Goal: Task Accomplishment & Management: Complete application form

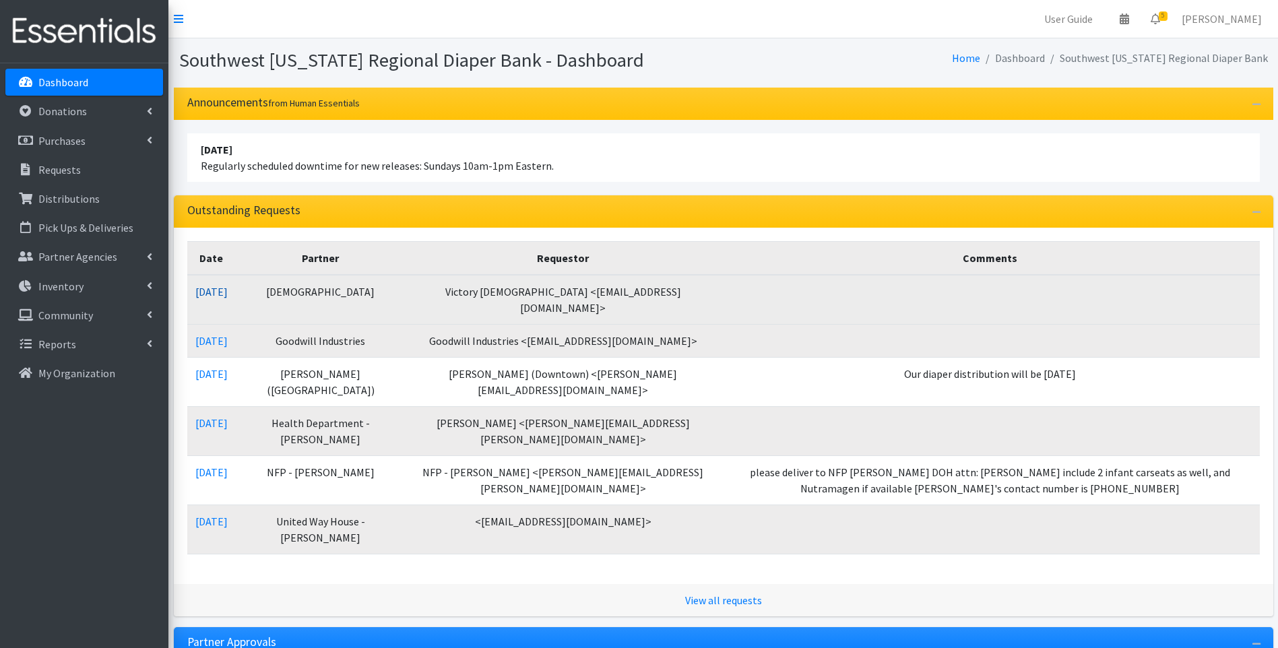
click at [220, 292] on link "09/20/2025" at bounding box center [211, 291] width 32 height 13
click at [218, 291] on link "09/20/2025" at bounding box center [211, 291] width 32 height 13
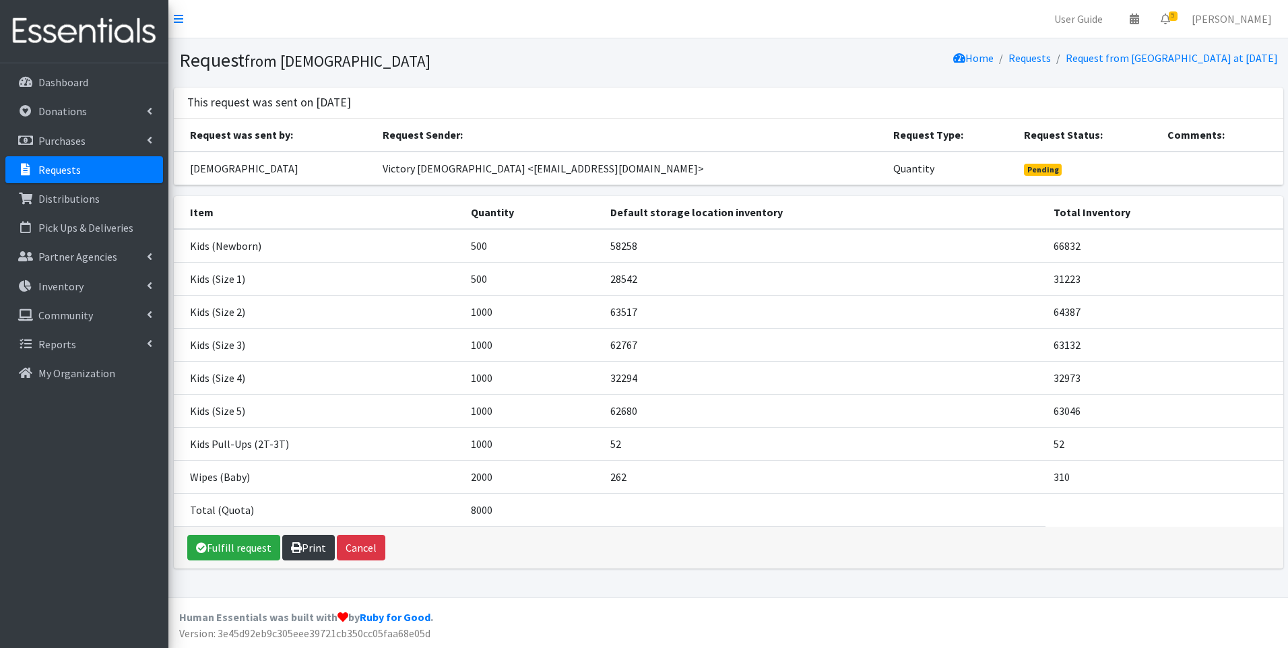
click at [301, 542] on link "Print" at bounding box center [308, 548] width 53 height 26
click at [105, 28] on img at bounding box center [84, 31] width 158 height 45
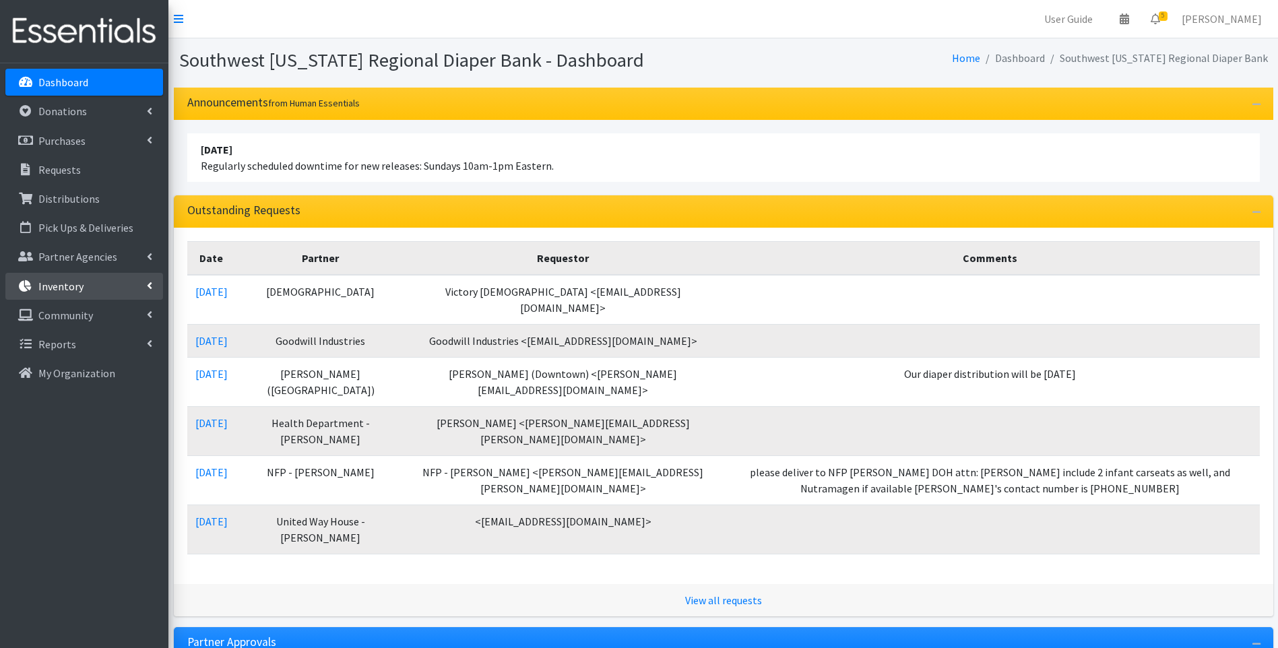
click at [73, 276] on link "Inventory" at bounding box center [84, 286] width 158 height 27
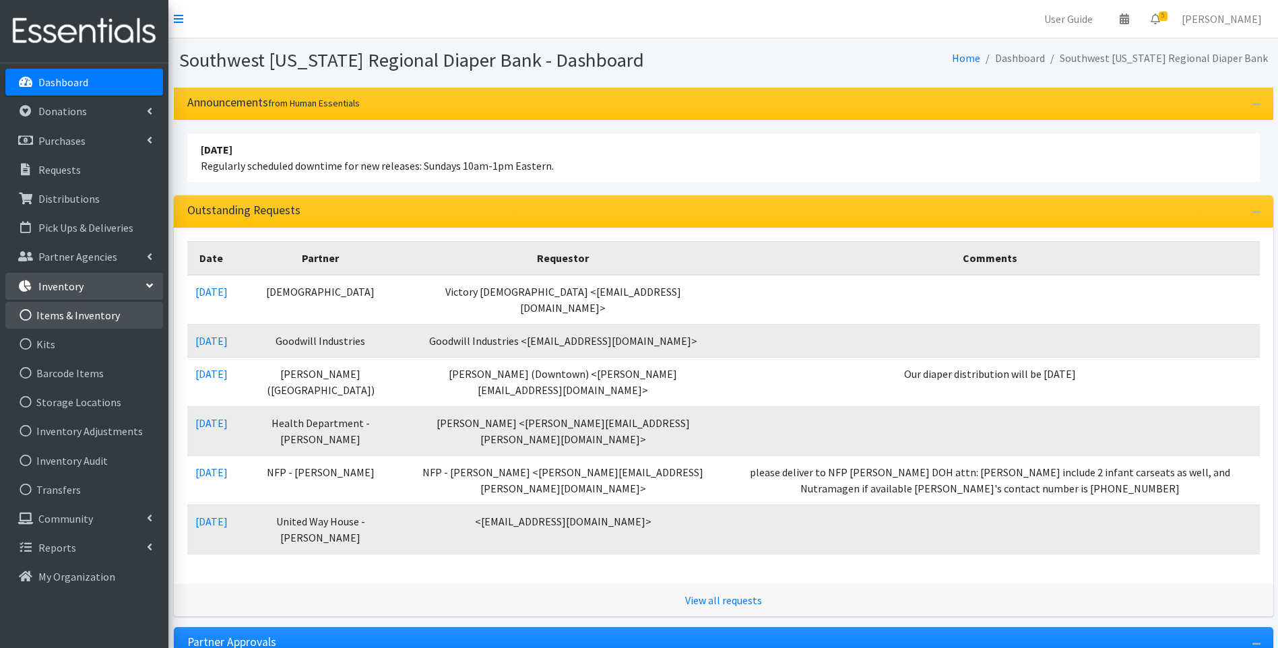
click at [76, 311] on link "Items & Inventory" at bounding box center [84, 315] width 158 height 27
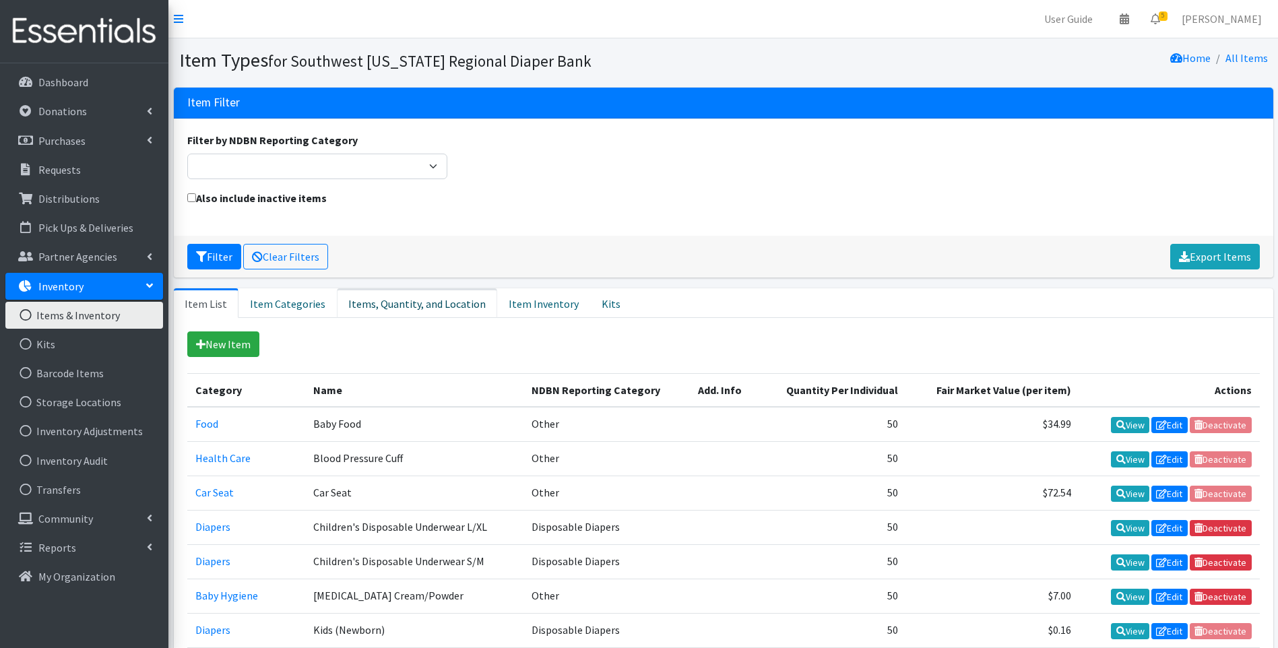
click at [403, 296] on link "Items, Quantity, and Location" at bounding box center [417, 303] width 160 height 30
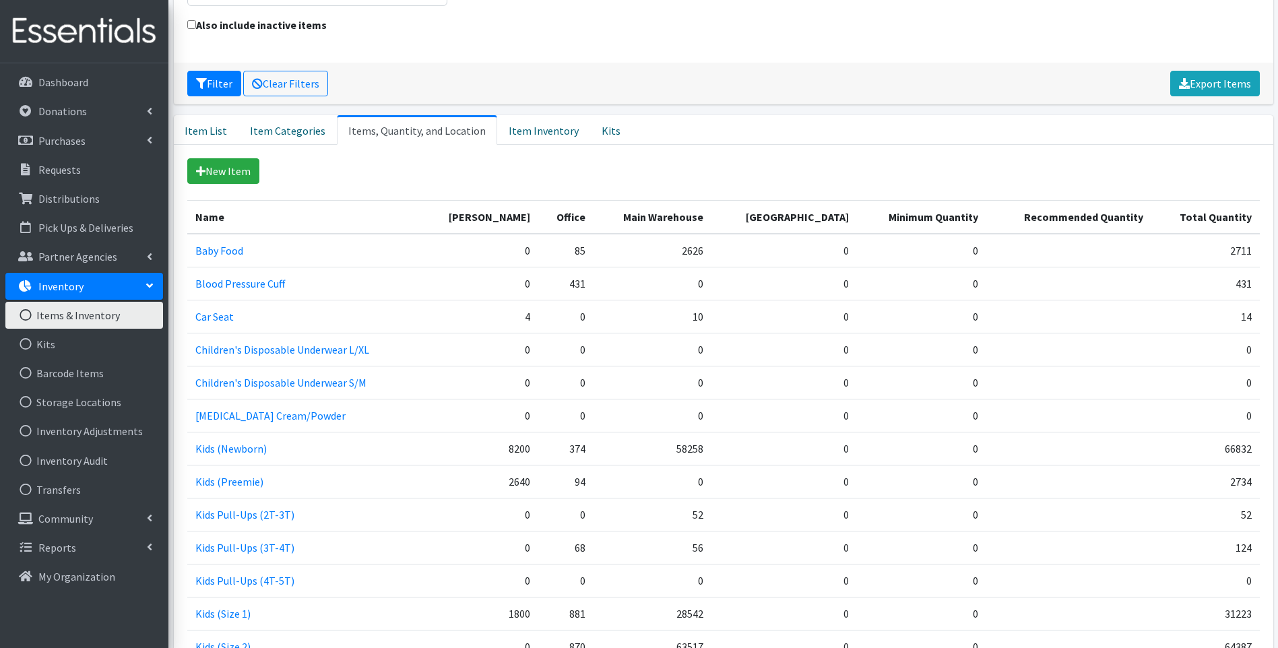
scroll to position [224, 0]
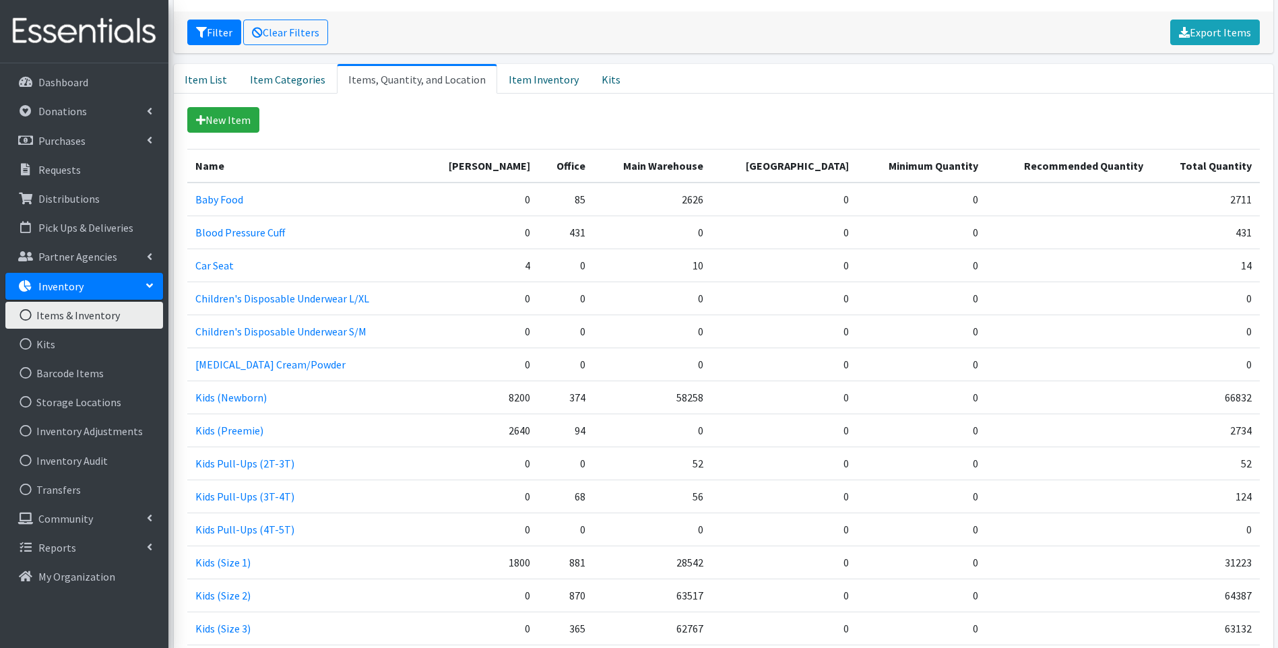
click at [67, 35] on img at bounding box center [84, 31] width 158 height 45
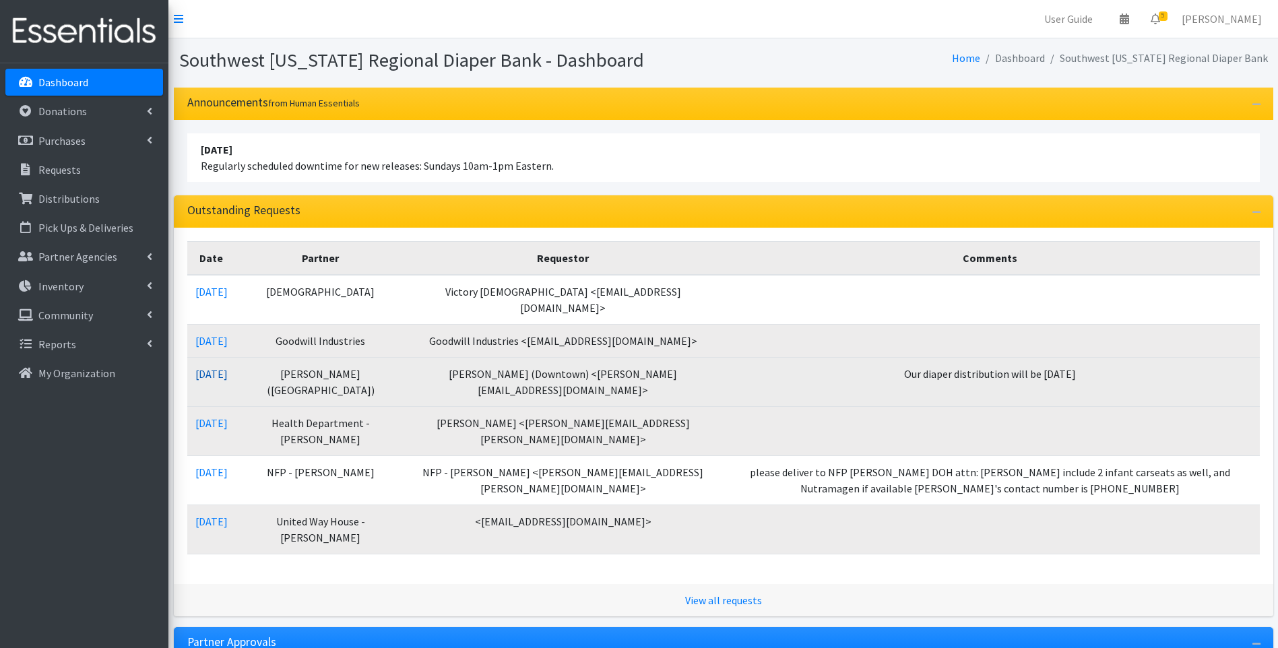
click at [228, 369] on link "[DATE]" at bounding box center [211, 373] width 32 height 13
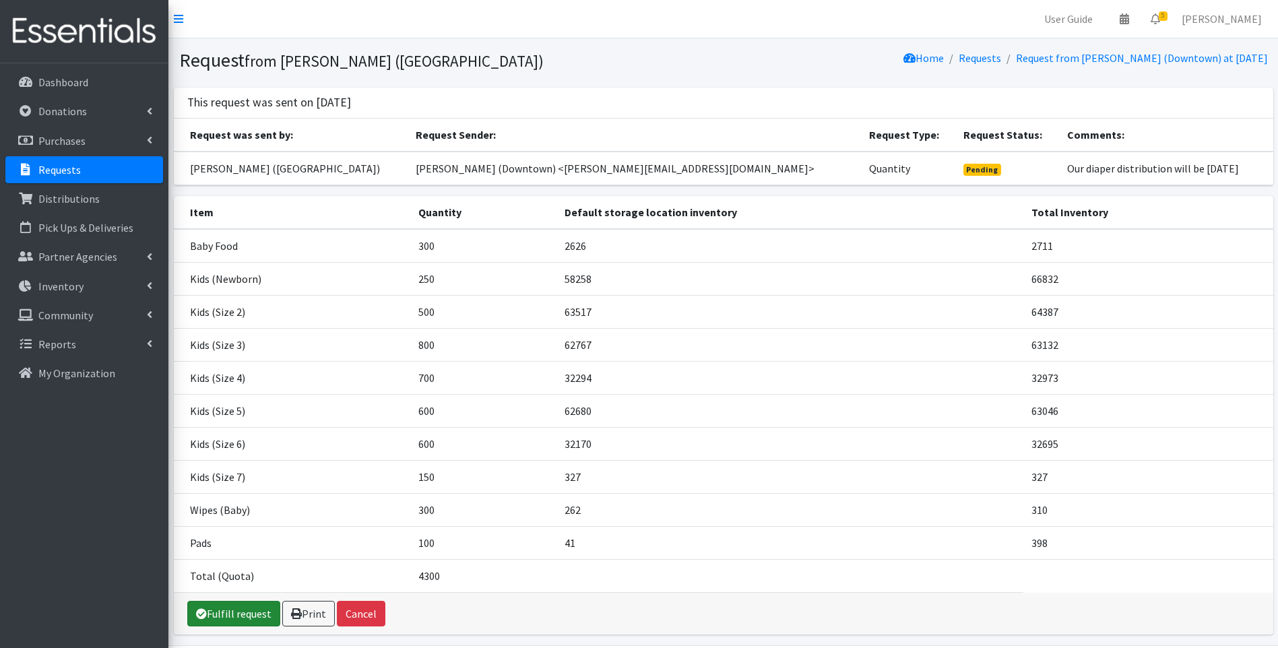
click at [249, 616] on link "Fulfill request" at bounding box center [233, 614] width 93 height 26
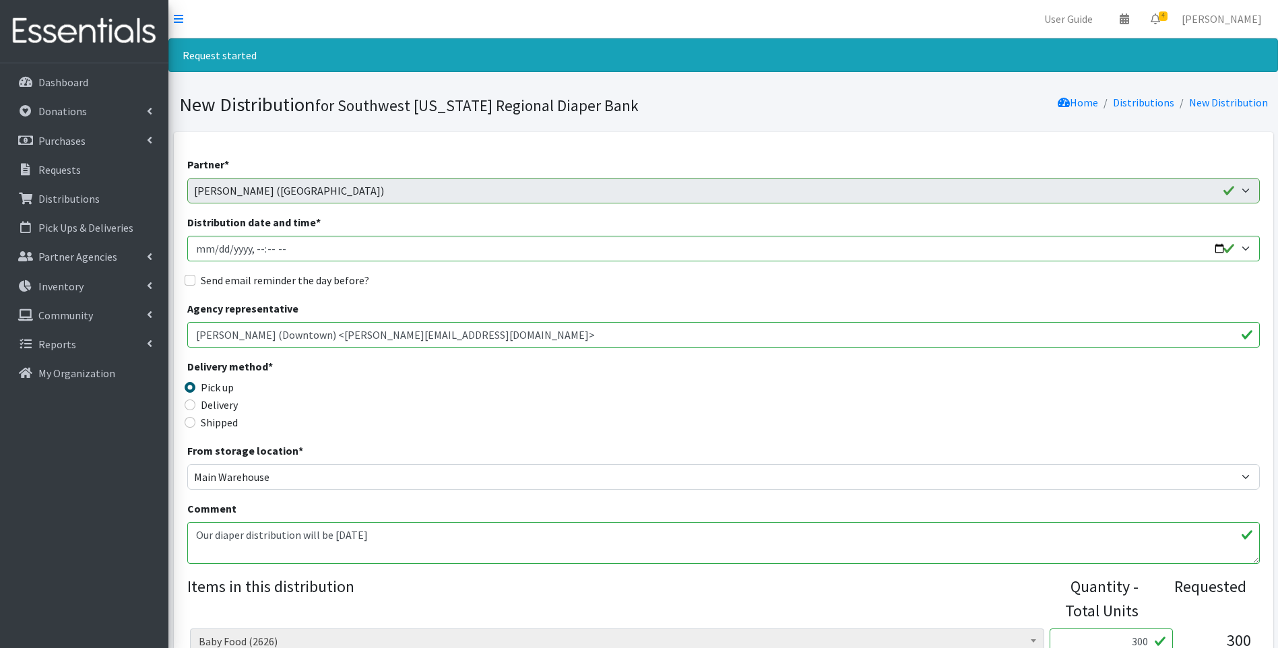
click at [80, 22] on img at bounding box center [84, 31] width 158 height 45
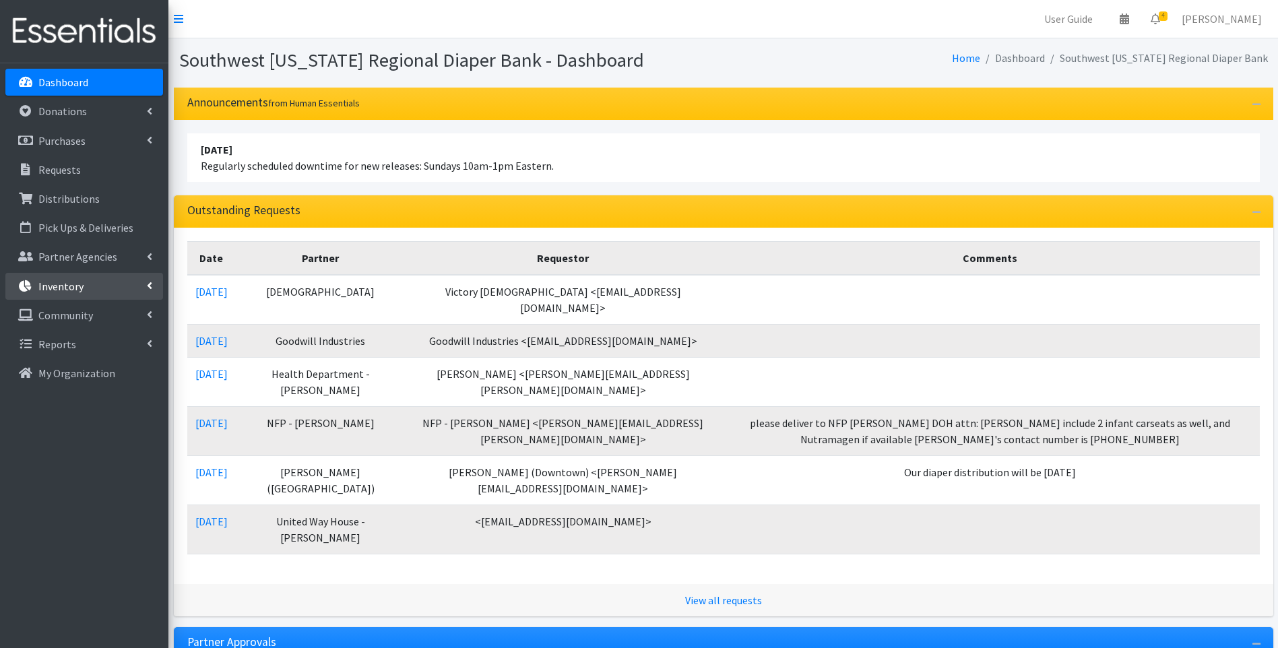
click at [74, 285] on p "Inventory" at bounding box center [60, 286] width 45 height 13
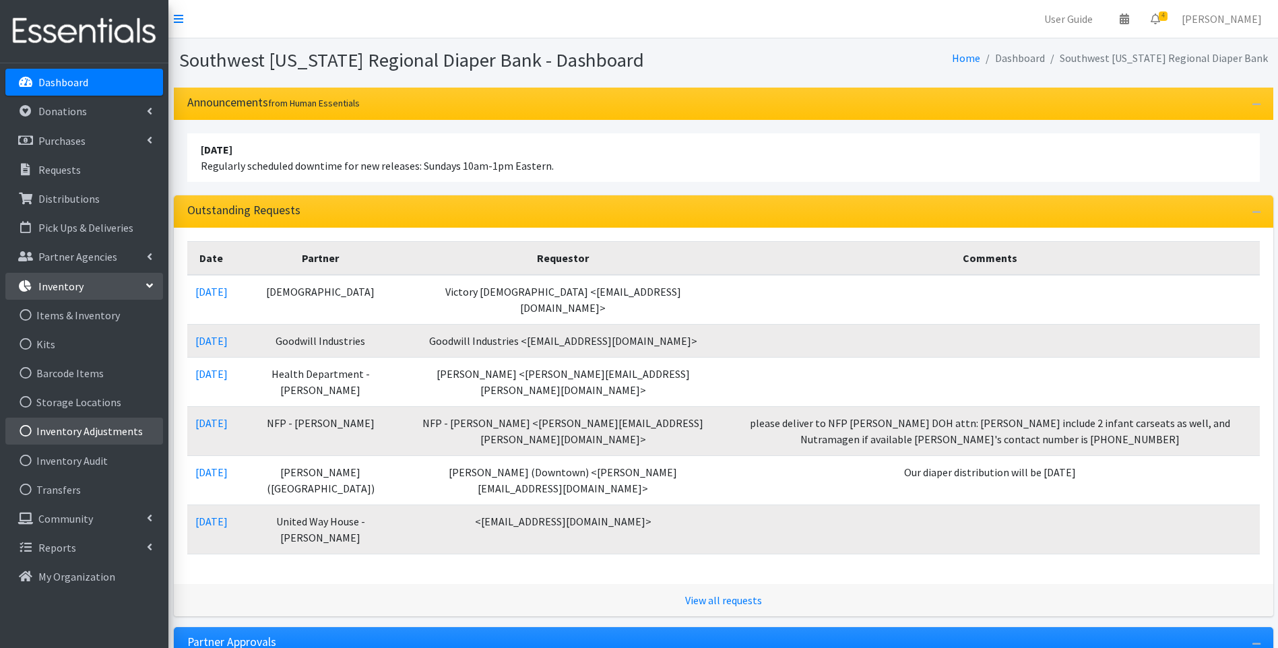
click at [80, 429] on link "Inventory Adjustments" at bounding box center [84, 431] width 158 height 27
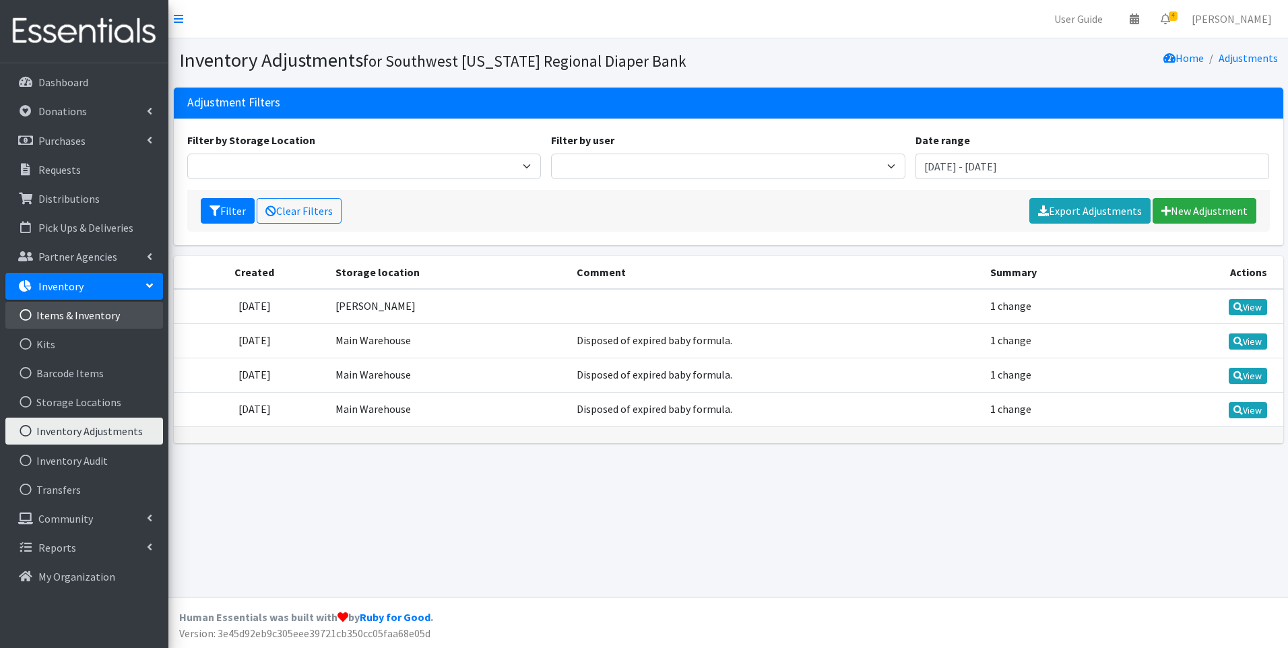
click at [64, 314] on link "Items & Inventory" at bounding box center [84, 315] width 158 height 27
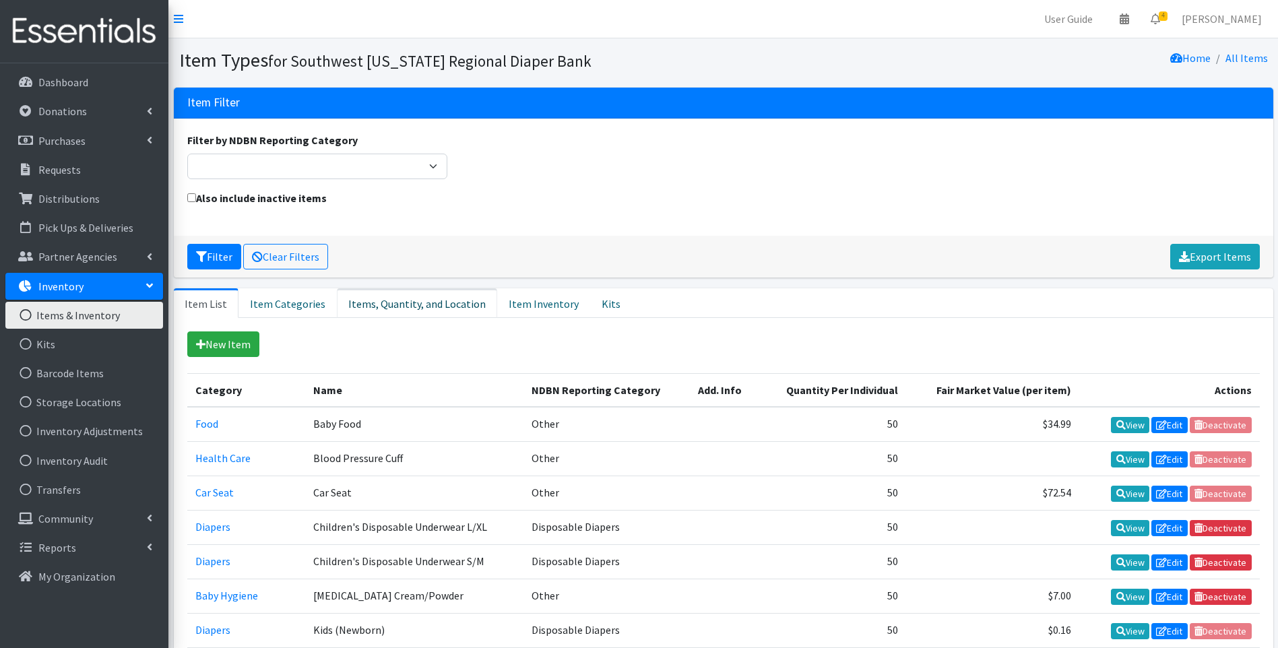
click at [397, 305] on link "Items, Quantity, and Location" at bounding box center [417, 303] width 160 height 30
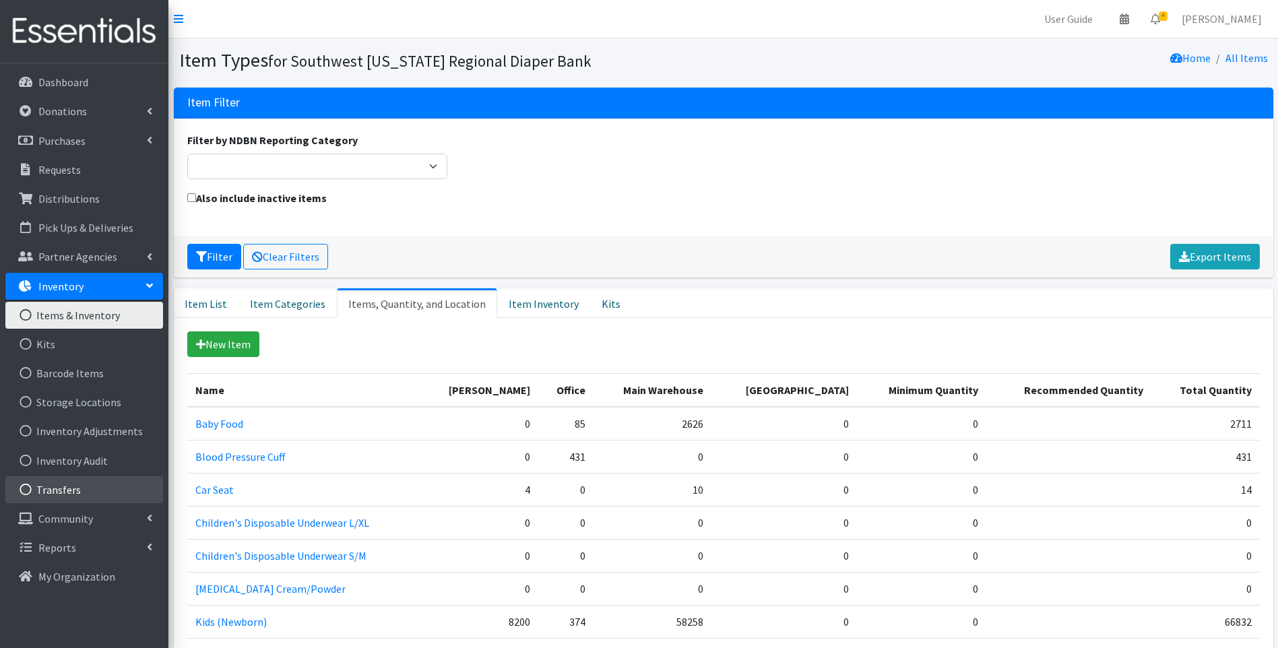
click at [101, 491] on link "Transfers" at bounding box center [84, 489] width 158 height 27
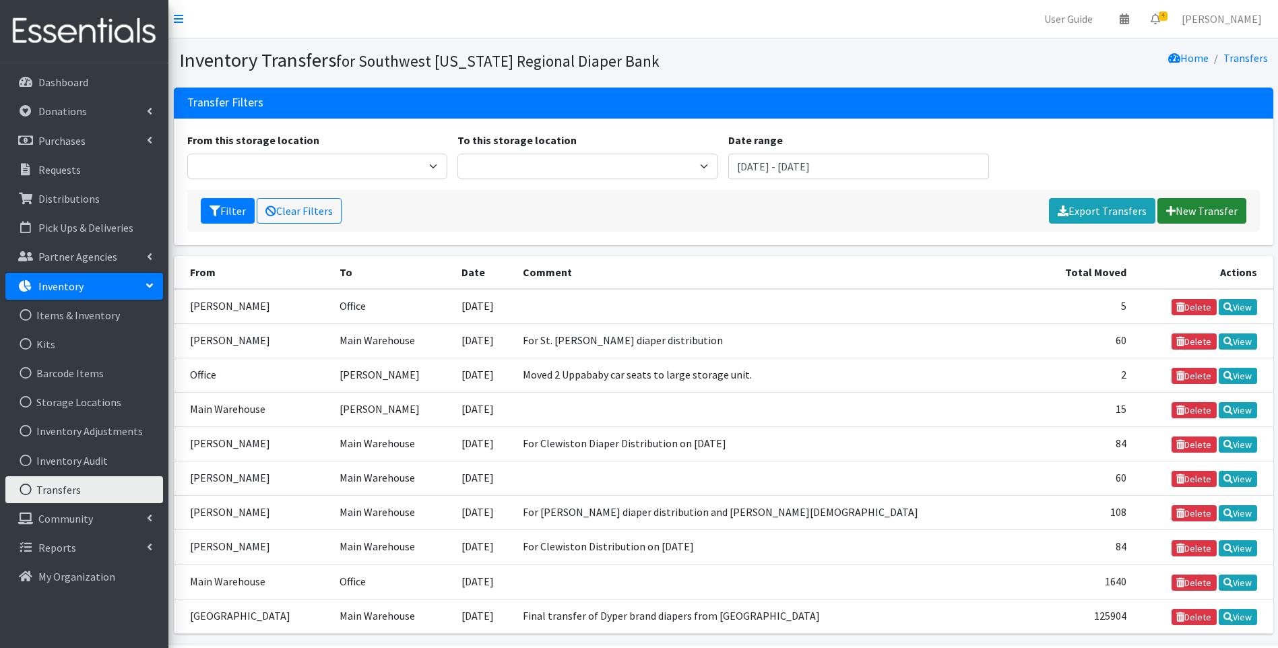
click at [1210, 209] on link "New Transfer" at bounding box center [1201, 211] width 89 height 26
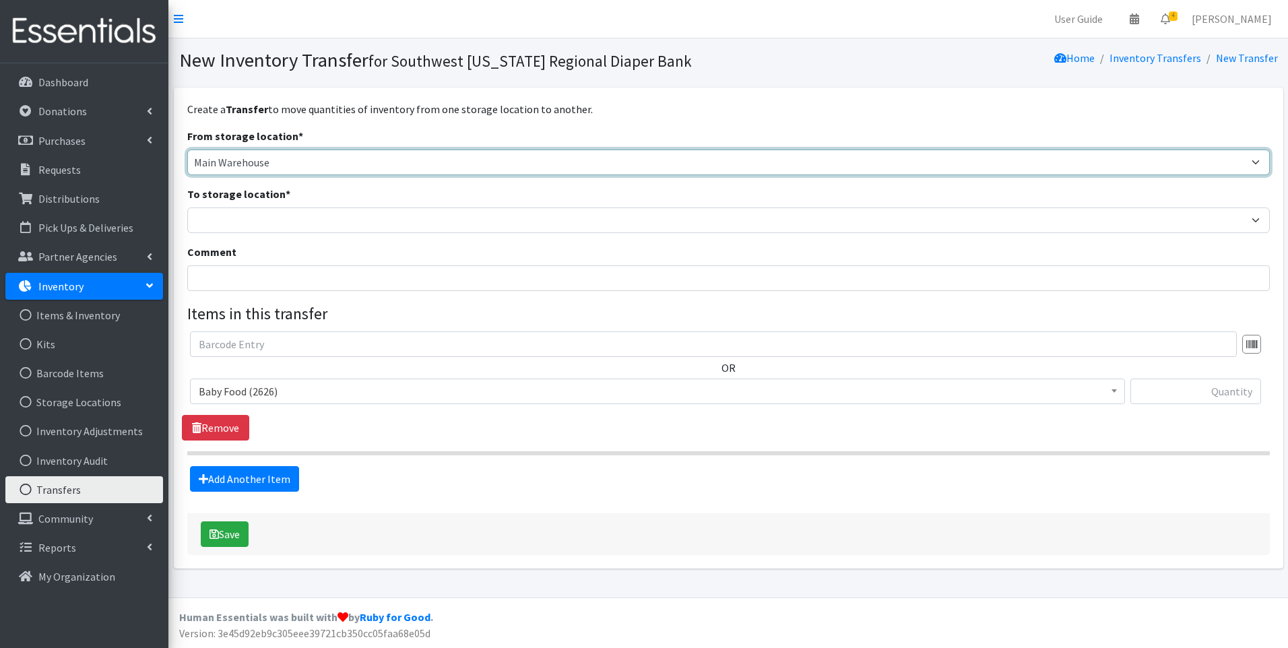
click at [333, 167] on select "Main Warehouse Office [GEOGRAPHIC_DATA] Warehouse [PERSON_NAME]" at bounding box center [728, 163] width 1083 height 26
select select "293"
click at [187, 150] on select "Main Warehouse Office [GEOGRAPHIC_DATA] Warehouse [PERSON_NAME]" at bounding box center [728, 163] width 1083 height 26
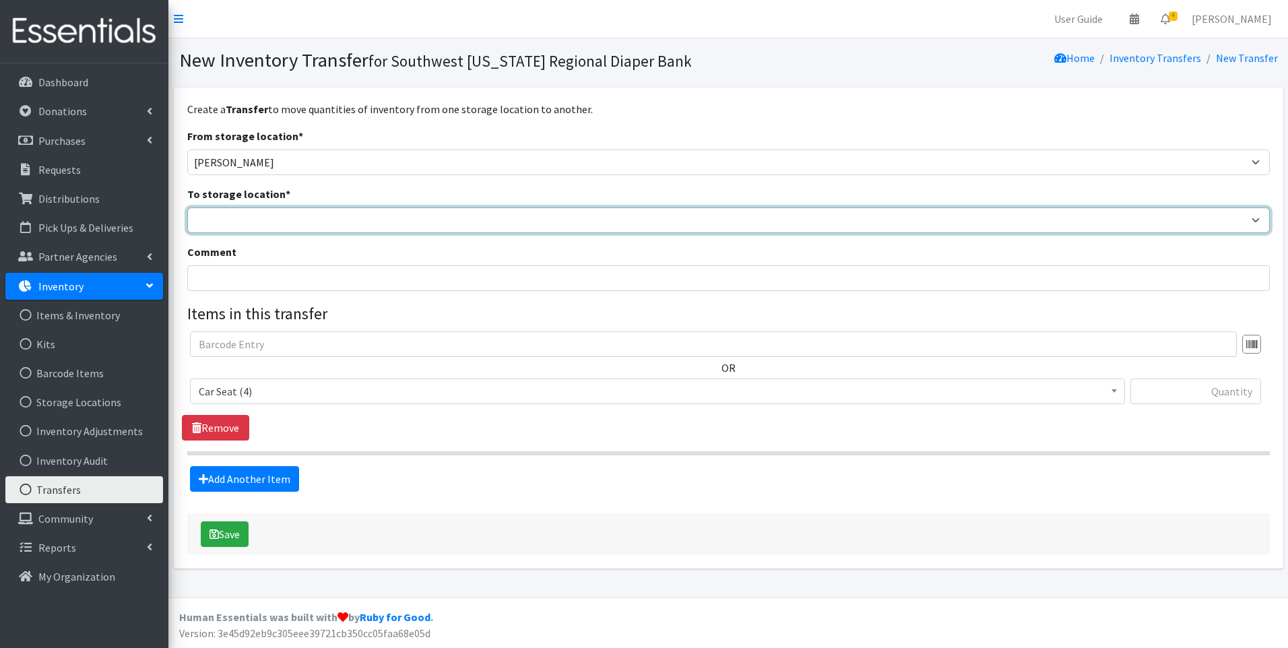
click at [346, 212] on select "Main Warehouse Office [GEOGRAPHIC_DATA] Warehouse [PERSON_NAME]" at bounding box center [728, 220] width 1083 height 26
select select "349"
click at [187, 207] on select "Main Warehouse Office [GEOGRAPHIC_DATA] Warehouse [PERSON_NAME]" at bounding box center [728, 220] width 1083 height 26
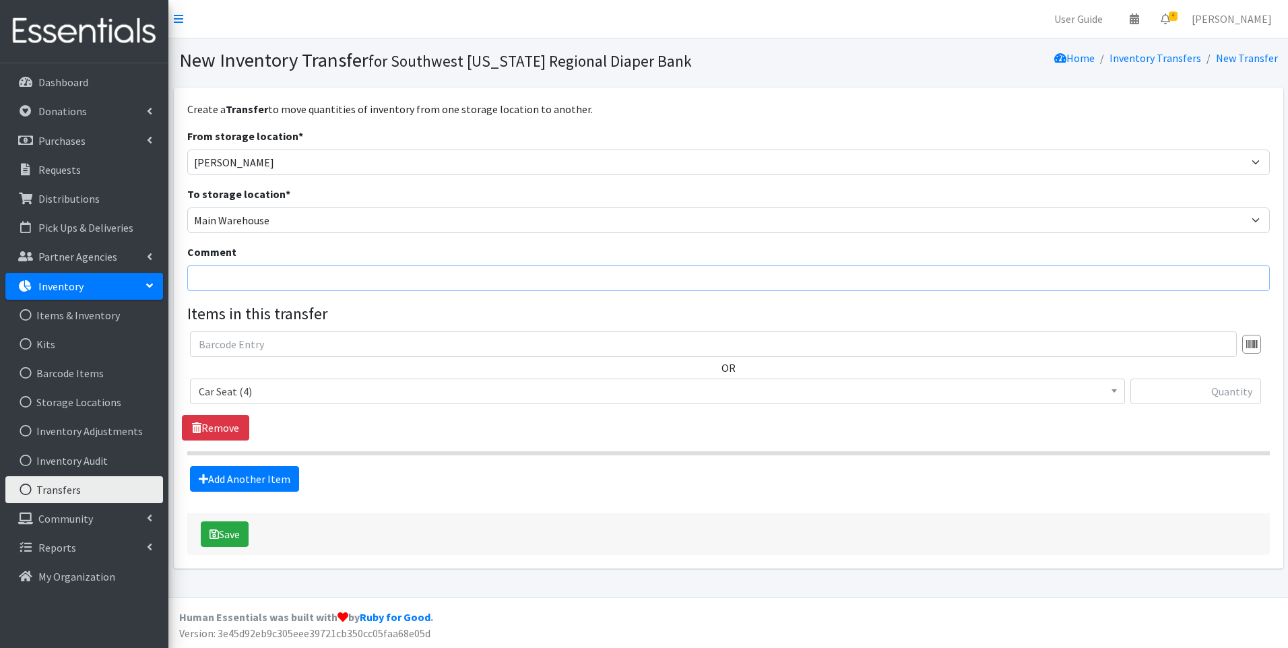
click at [359, 279] on input "Comment" at bounding box center [728, 278] width 1083 height 26
type input "For [PERSON_NAME] Health Dept (60), [PERSON_NAME] (60), [PERSON_NAME] Diaper Di…"
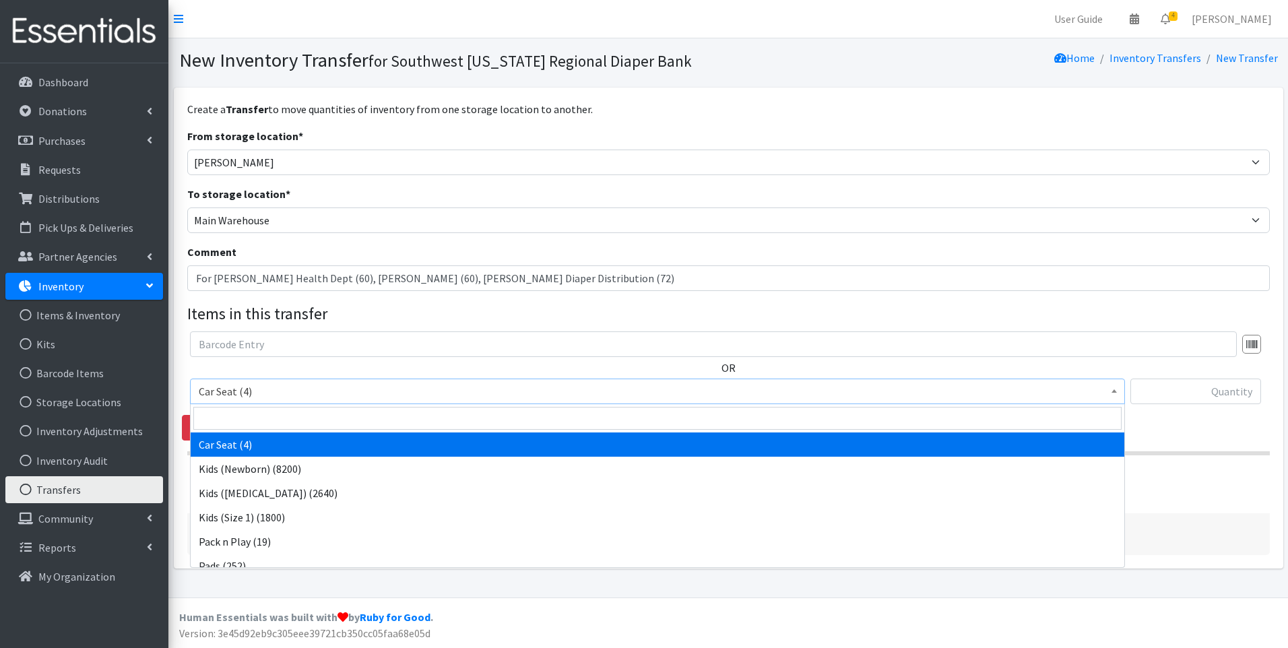
click at [307, 393] on span "Car Seat (4)" at bounding box center [658, 391] width 918 height 19
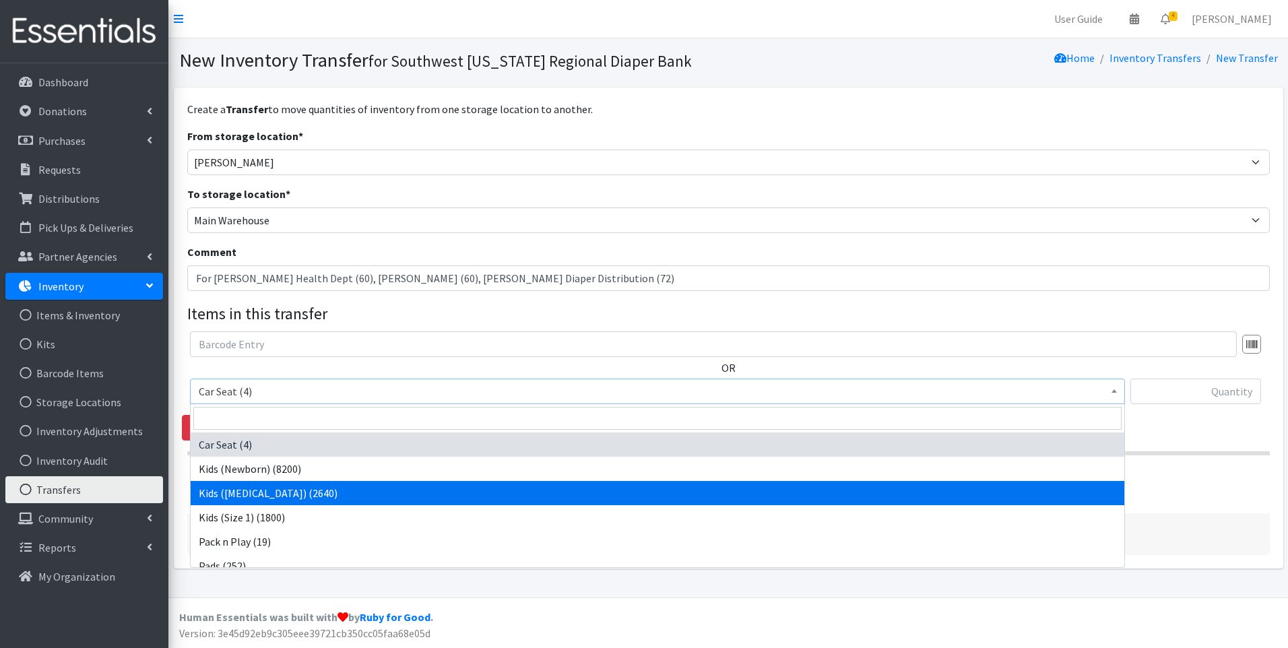
scroll to position [11, 0]
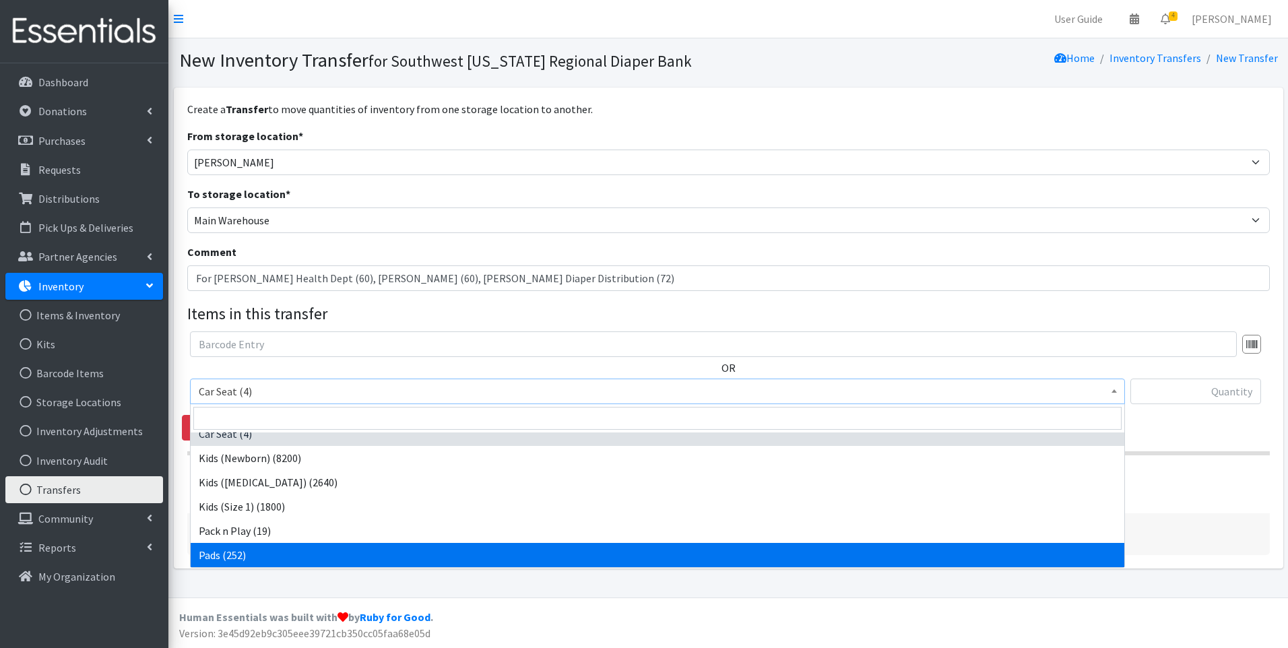
select select "10040"
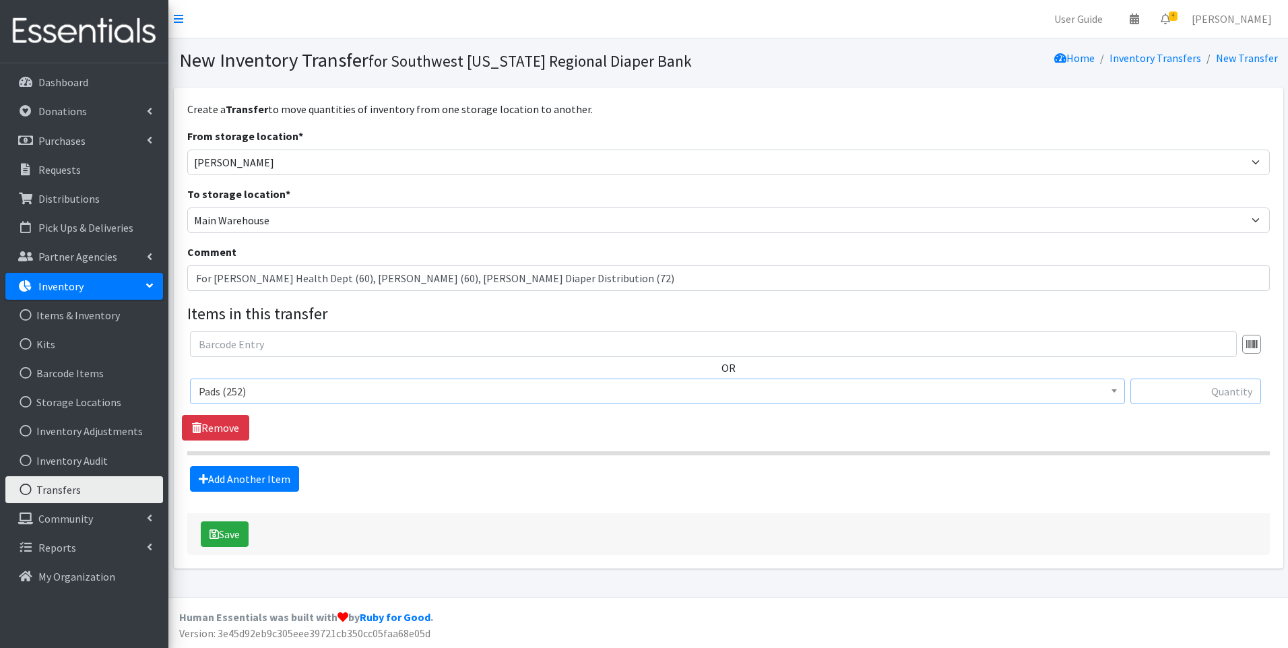
click at [1172, 389] on input "text" at bounding box center [1195, 392] width 131 height 26
type input "192"
click at [685, 499] on div "Create a Transfer to move quantities of inventory from one storage location to …" at bounding box center [728, 328] width 1083 height 454
click at [235, 538] on button "Save" at bounding box center [225, 534] width 48 height 26
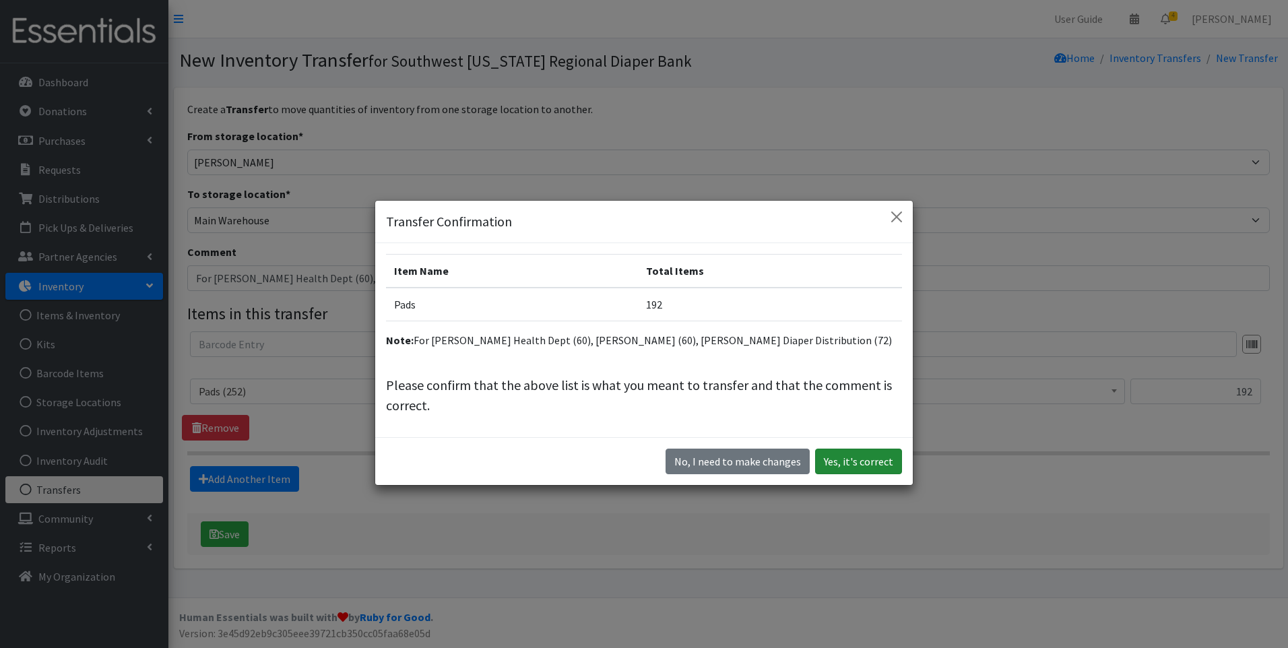
click at [868, 455] on button "Yes, it's correct" at bounding box center [858, 462] width 87 height 26
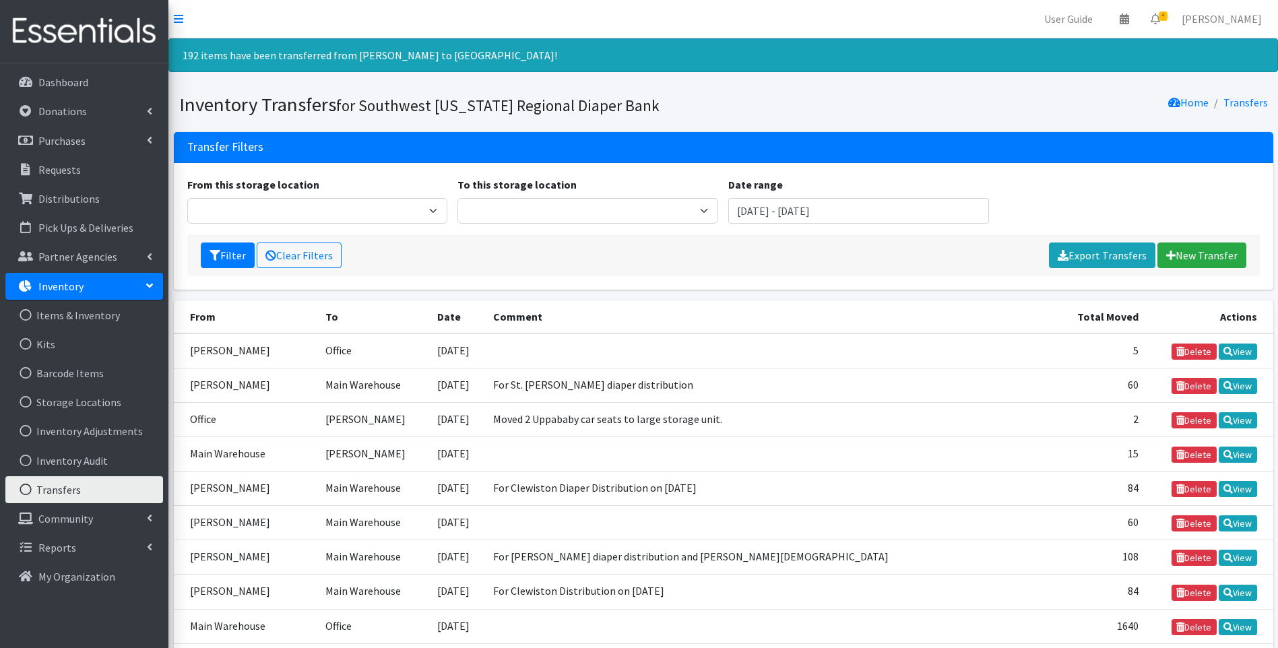
click at [80, 27] on img at bounding box center [84, 31] width 158 height 45
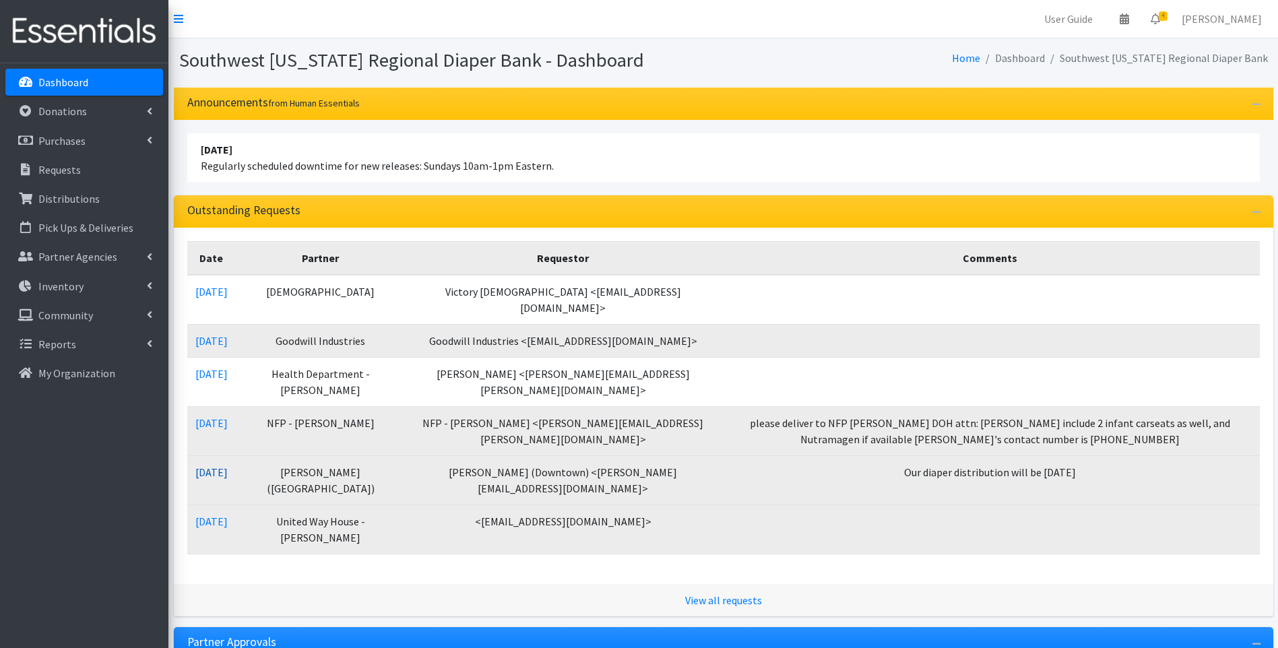
click at [221, 470] on link "[DATE]" at bounding box center [211, 472] width 32 height 13
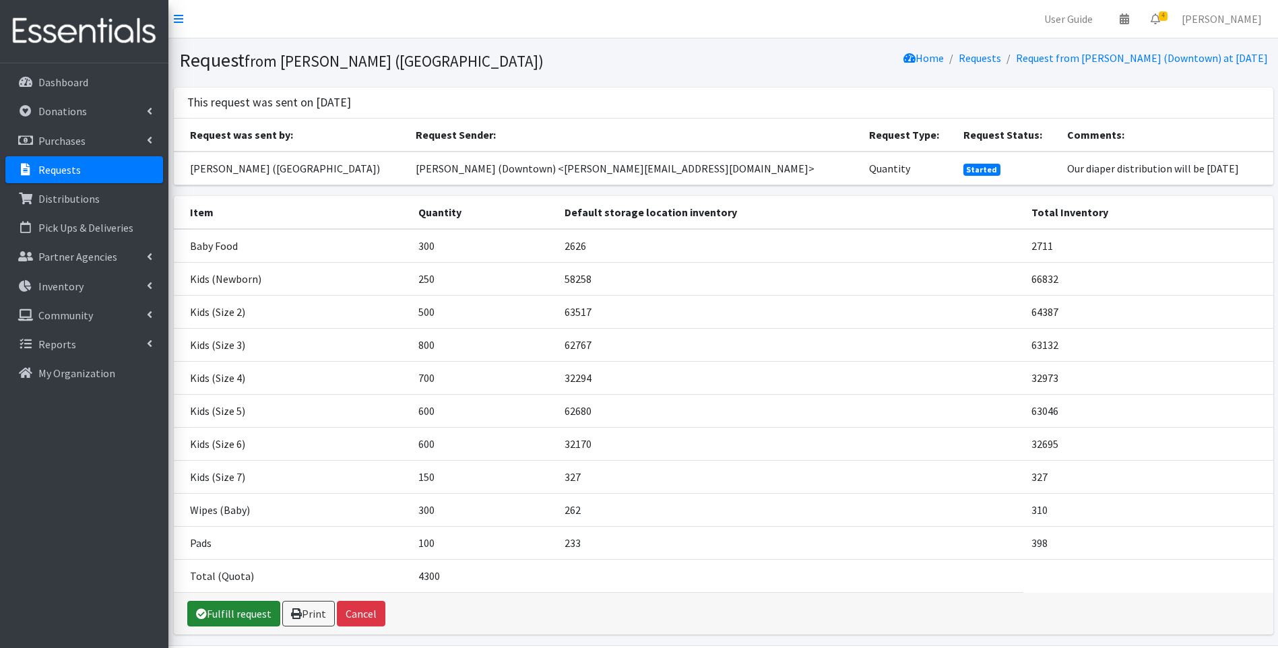
click at [243, 616] on link "Fulfill request" at bounding box center [233, 614] width 93 height 26
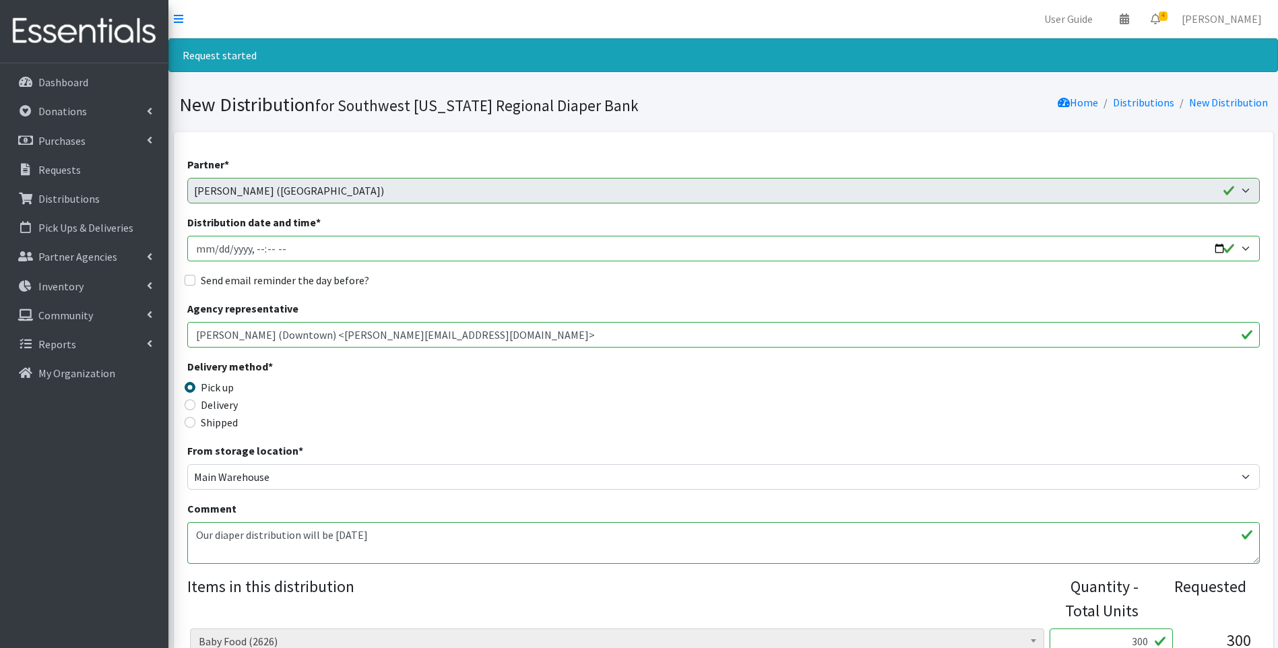
click at [1219, 248] on input "Distribution date and time *" at bounding box center [723, 249] width 1073 height 26
type input "2025-09-24T10:00"
click at [532, 393] on div "Delivery method * Pick up Delivery Shipped Shipping cost" at bounding box center [723, 400] width 1073 height 84
click at [205, 409] on label "Delivery" at bounding box center [219, 405] width 37 height 16
click at [195, 409] on input "Delivery" at bounding box center [190, 404] width 11 height 11
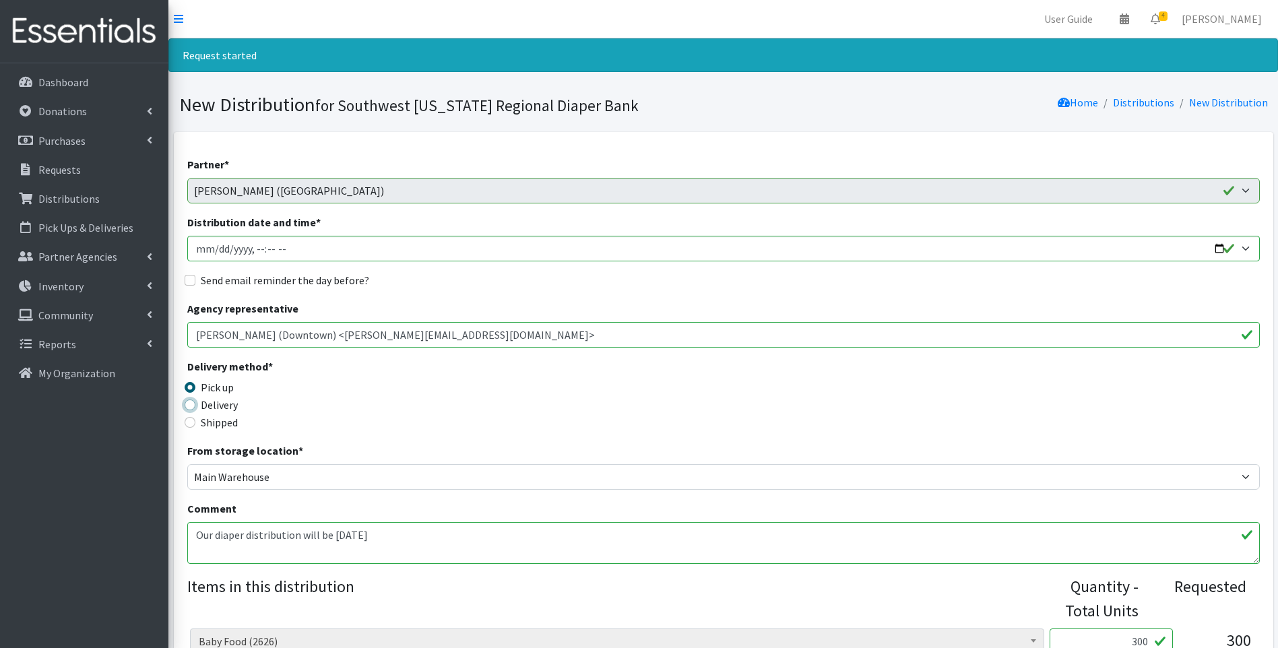
radio input "true"
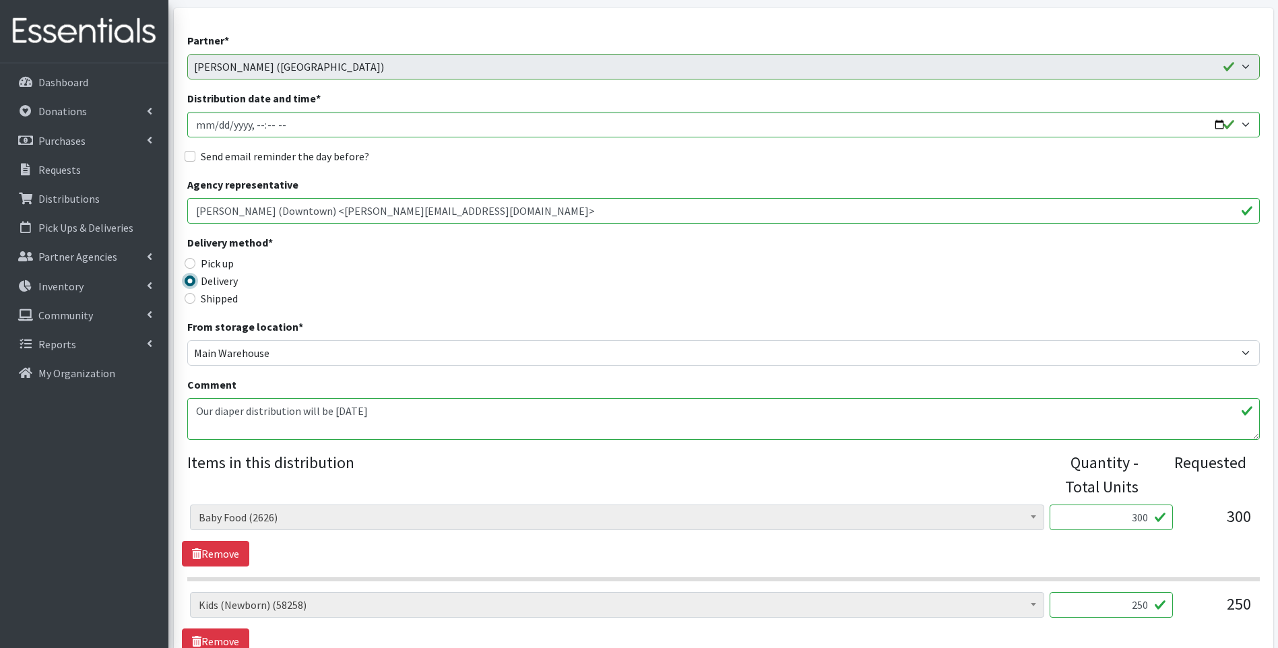
scroll to position [122, 0]
click at [222, 553] on link "Remove" at bounding box center [215, 556] width 67 height 26
drag, startPoint x: 1126, startPoint y: 517, endPoint x: 1168, endPoint y: 516, distance: 41.8
click at [1168, 516] on input "250" at bounding box center [1111, 520] width 123 height 26
type input "200"
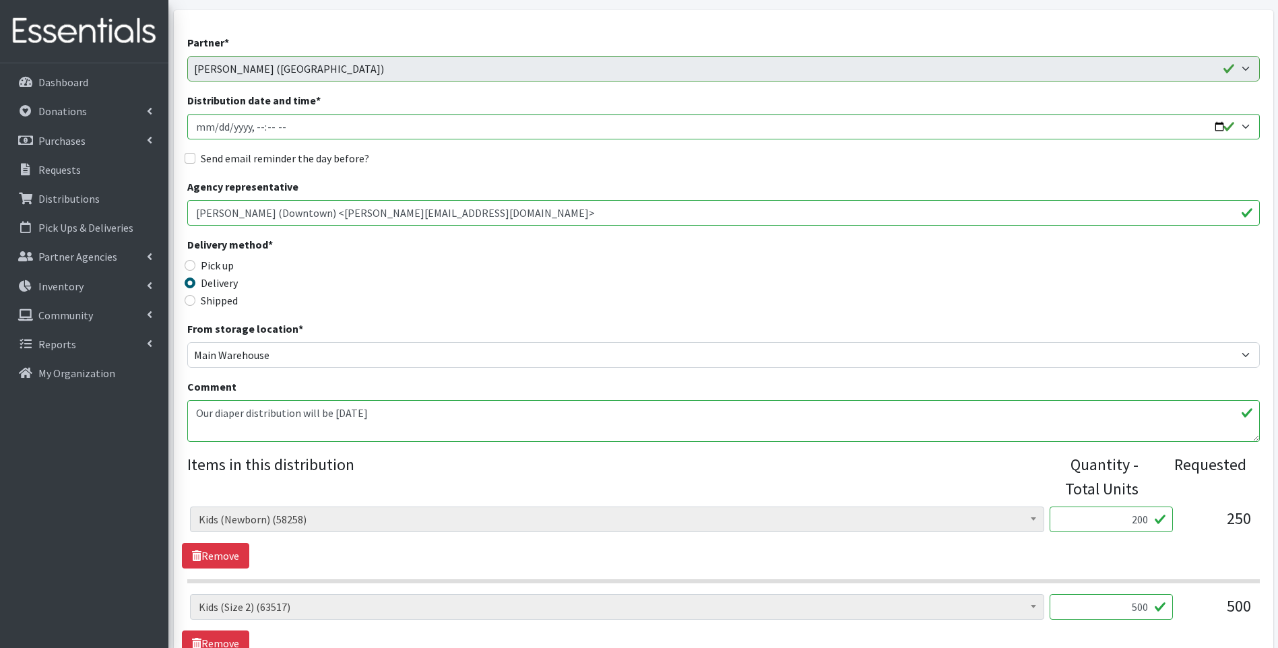
click at [920, 472] on legend "Items in this distribution" at bounding box center [616, 474] width 858 height 43
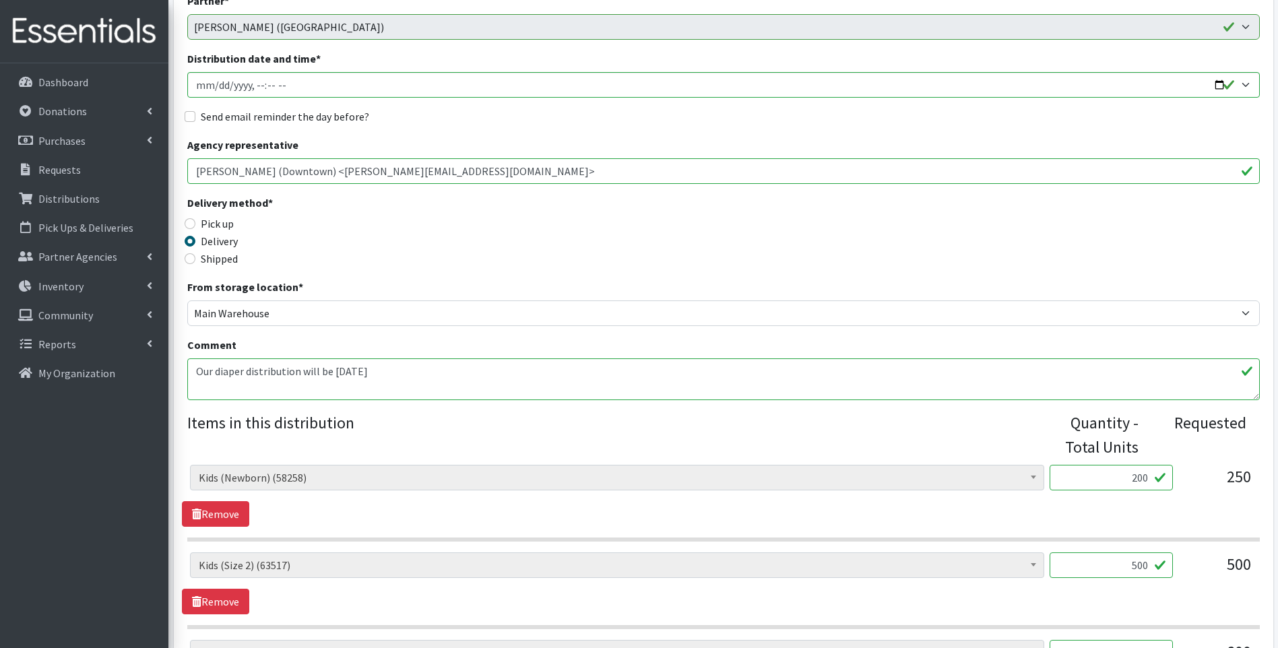
scroll to position [301, 0]
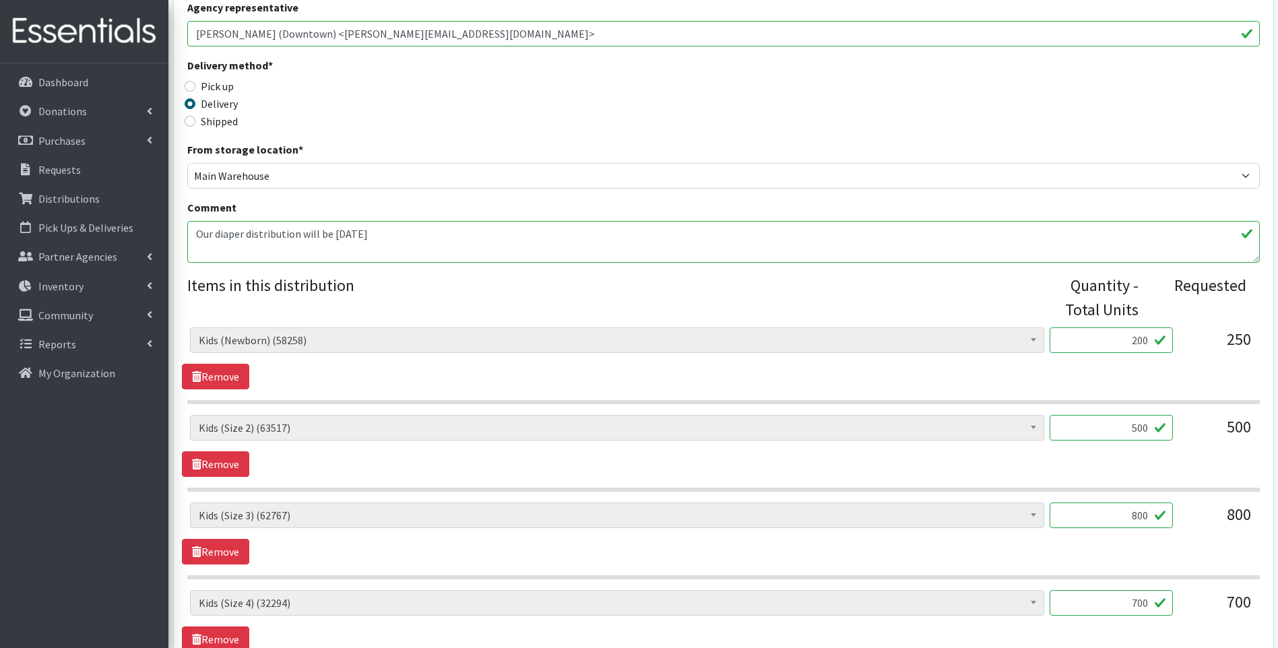
drag, startPoint x: 1120, startPoint y: 427, endPoint x: 1168, endPoint y: 426, distance: 47.9
click at [1168, 426] on input "500" at bounding box center [1111, 428] width 123 height 26
type input "400"
drag, startPoint x: 876, startPoint y: 104, endPoint x: 870, endPoint y: 121, distance: 17.9
click at [874, 106] on div "Delivery method * Pick up Delivery Shipped Shipping cost" at bounding box center [723, 99] width 1073 height 84
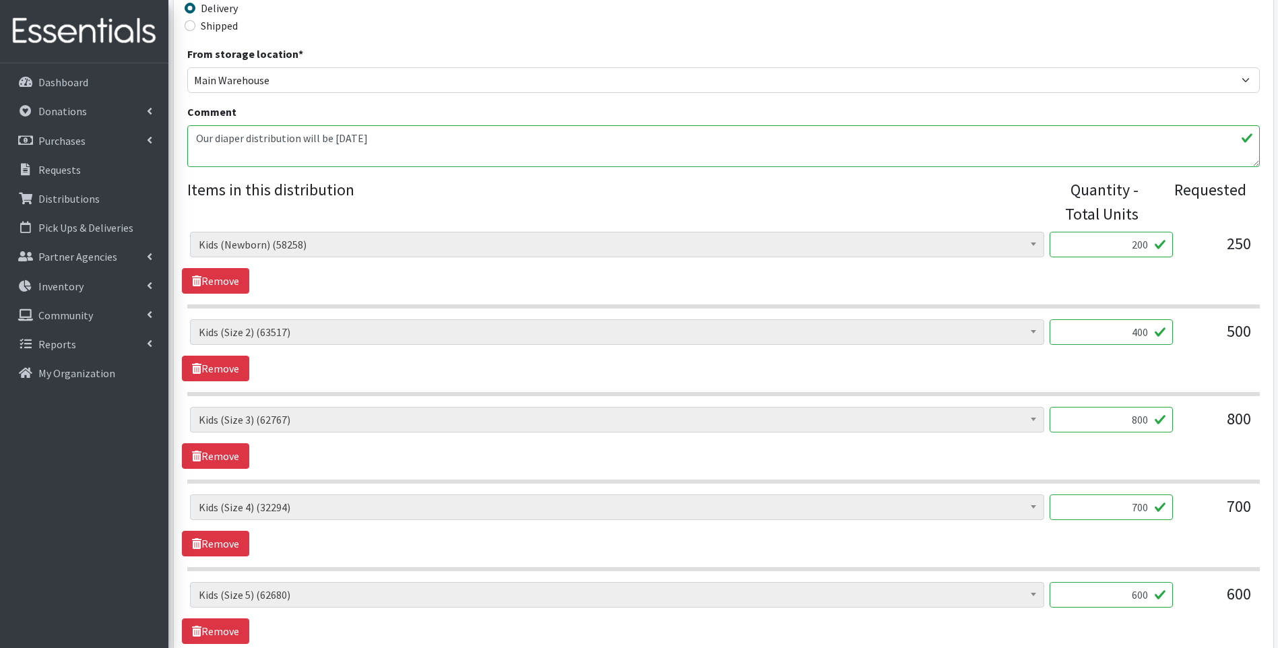
scroll to position [436, 0]
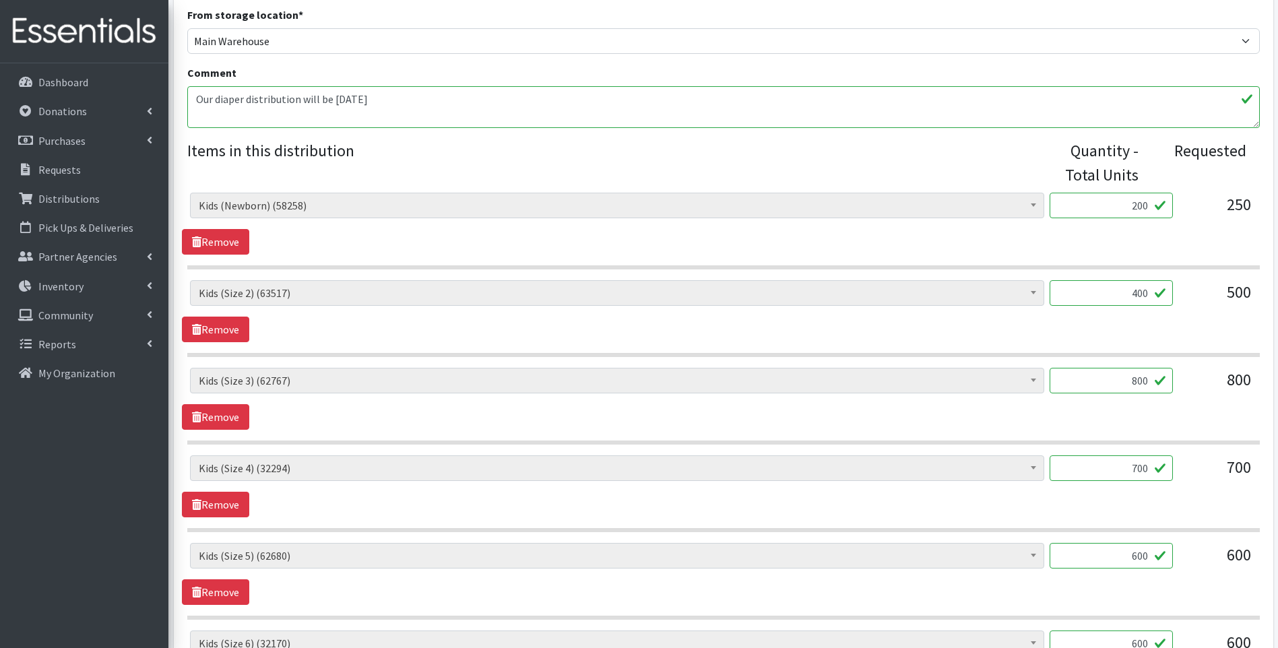
drag, startPoint x: 1114, startPoint y: 375, endPoint x: 1159, endPoint y: 372, distance: 45.3
click at [1159, 372] on input "800" at bounding box center [1111, 381] width 123 height 26
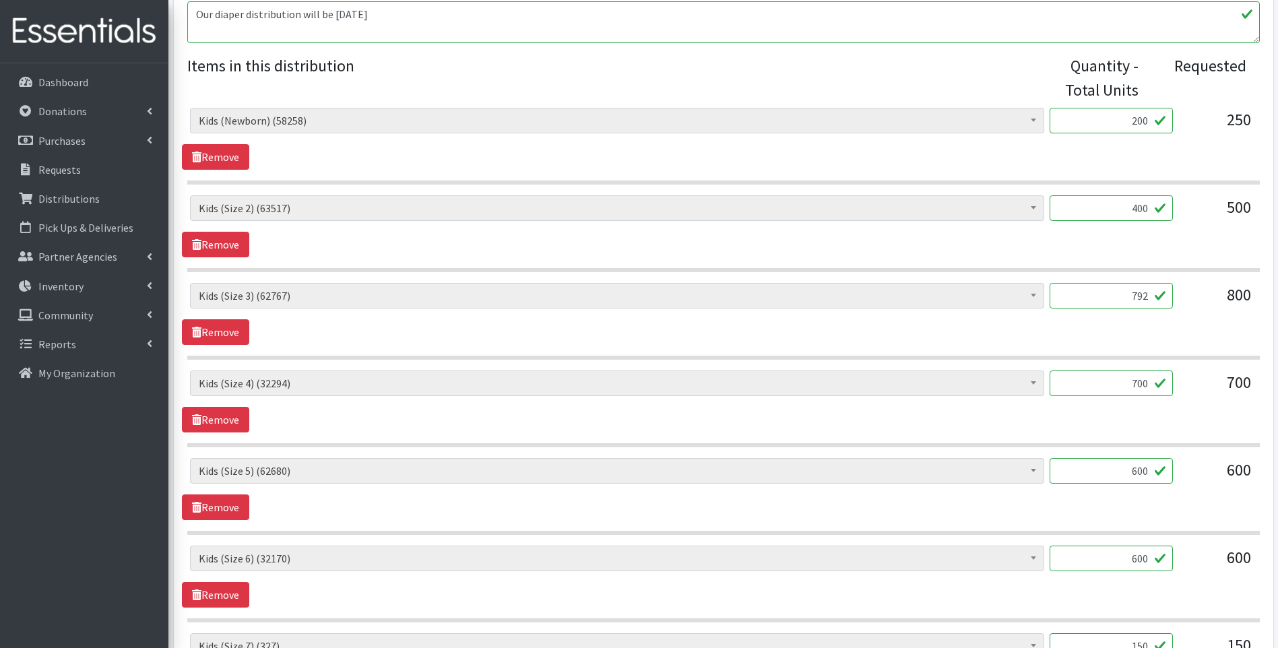
scroll to position [526, 0]
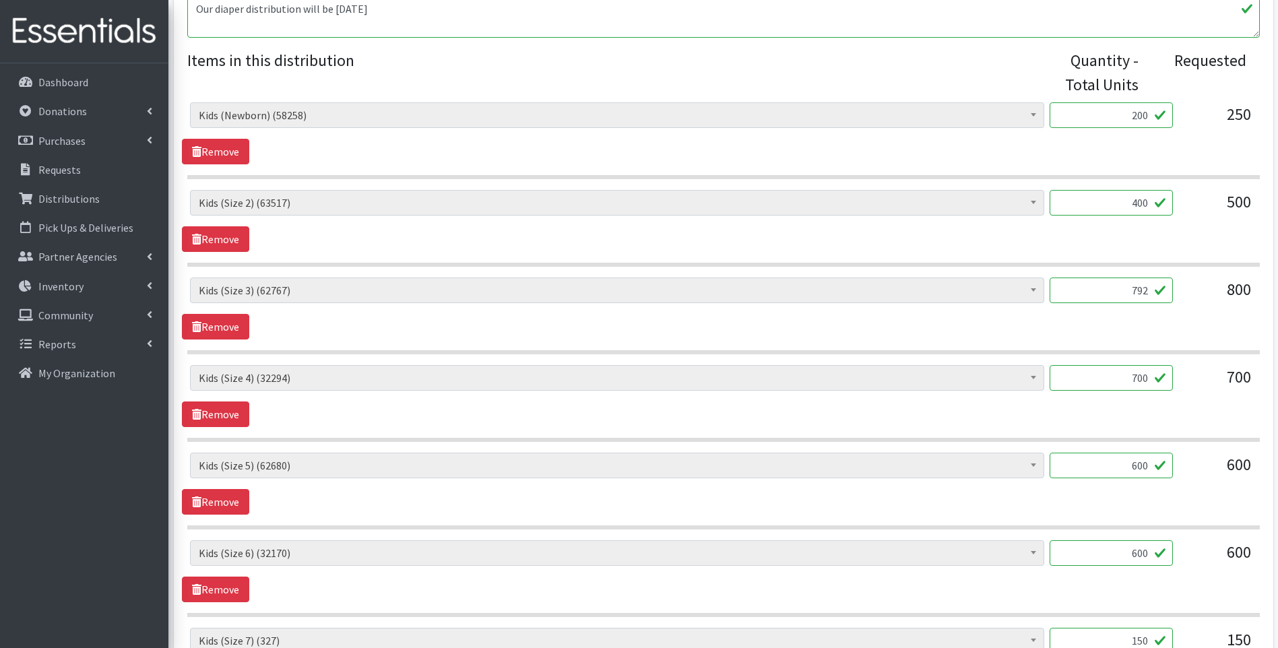
type input "792"
drag, startPoint x: 1121, startPoint y: 369, endPoint x: 1167, endPoint y: 376, distance: 47.1
click at [1167, 376] on input "700" at bounding box center [1111, 378] width 123 height 26
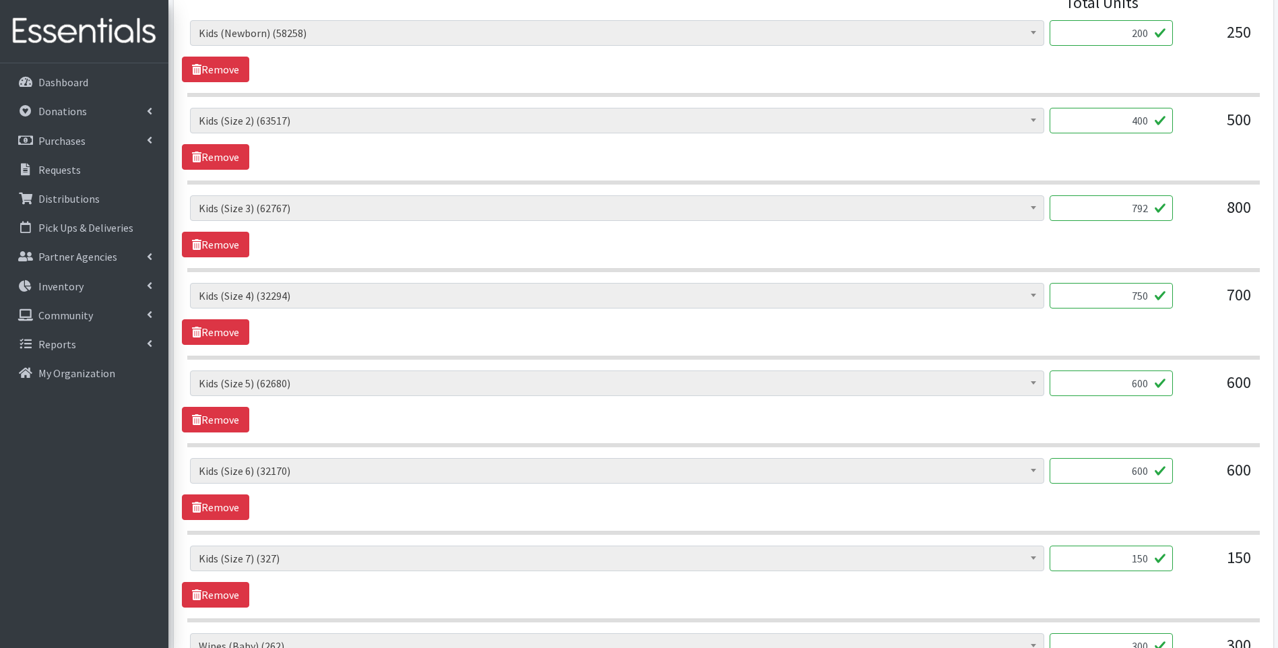
scroll to position [616, 0]
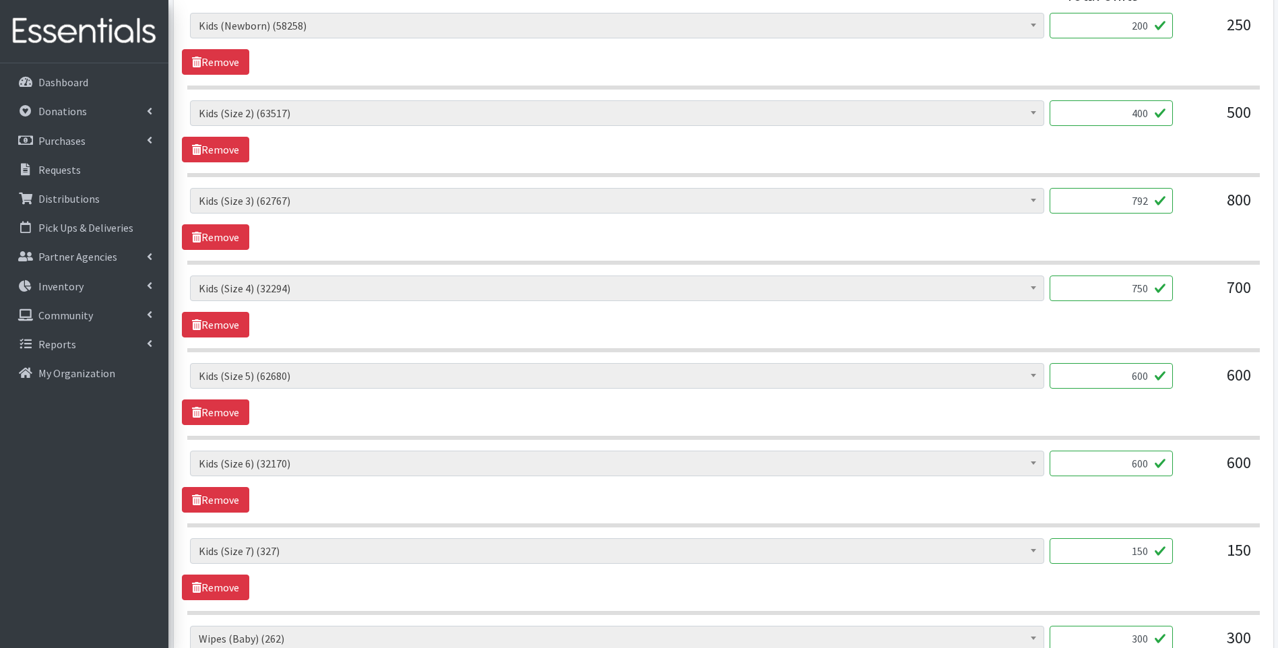
type input "750"
drag, startPoint x: 1123, startPoint y: 469, endPoint x: 1159, endPoint y: 454, distance: 39.3
click at [1159, 454] on input "600" at bounding box center [1111, 464] width 123 height 26
type input "630"
click at [923, 406] on div "Baby Food (2626) Blood Pressure Cuff (0) Car Seat (10) Children's Disposable Un…" at bounding box center [723, 394] width 1083 height 62
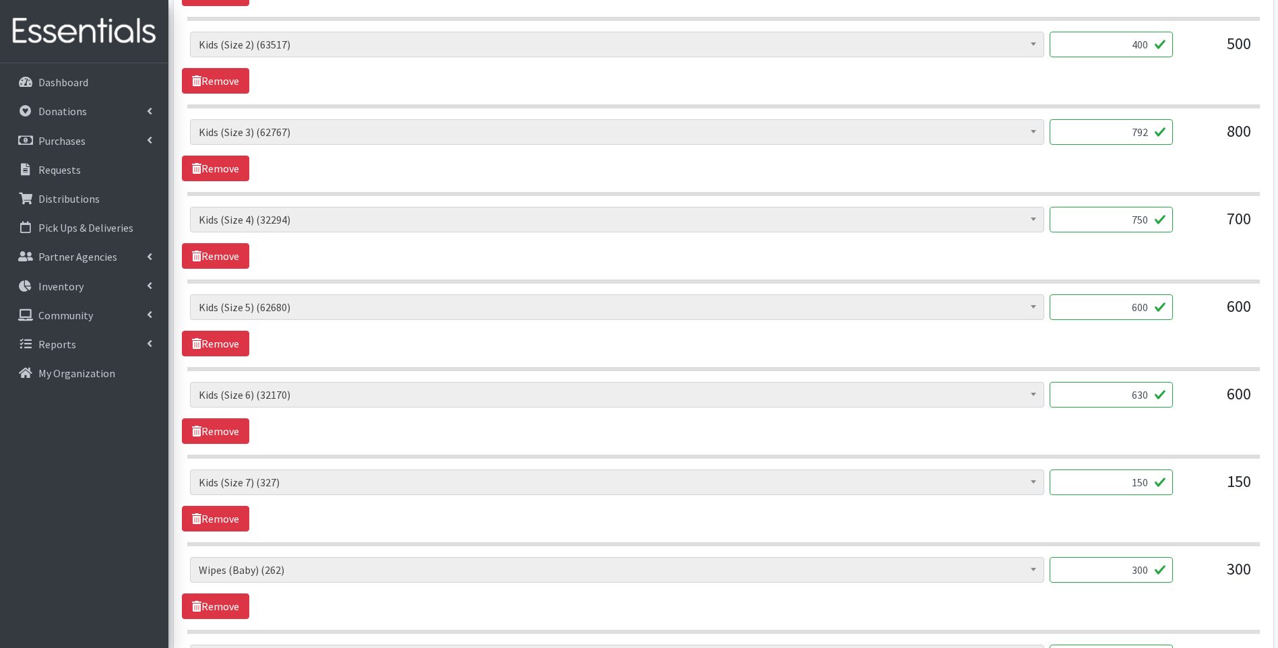
scroll to position [705, 0]
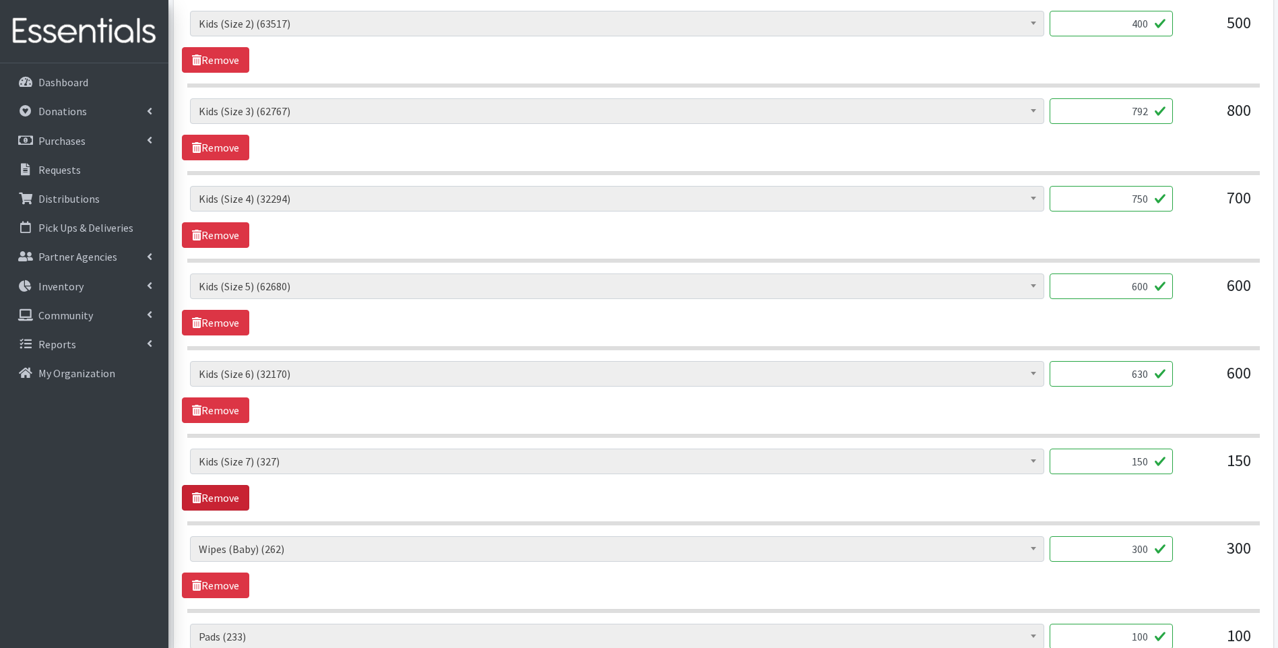
click at [226, 503] on link "Remove" at bounding box center [215, 498] width 67 height 26
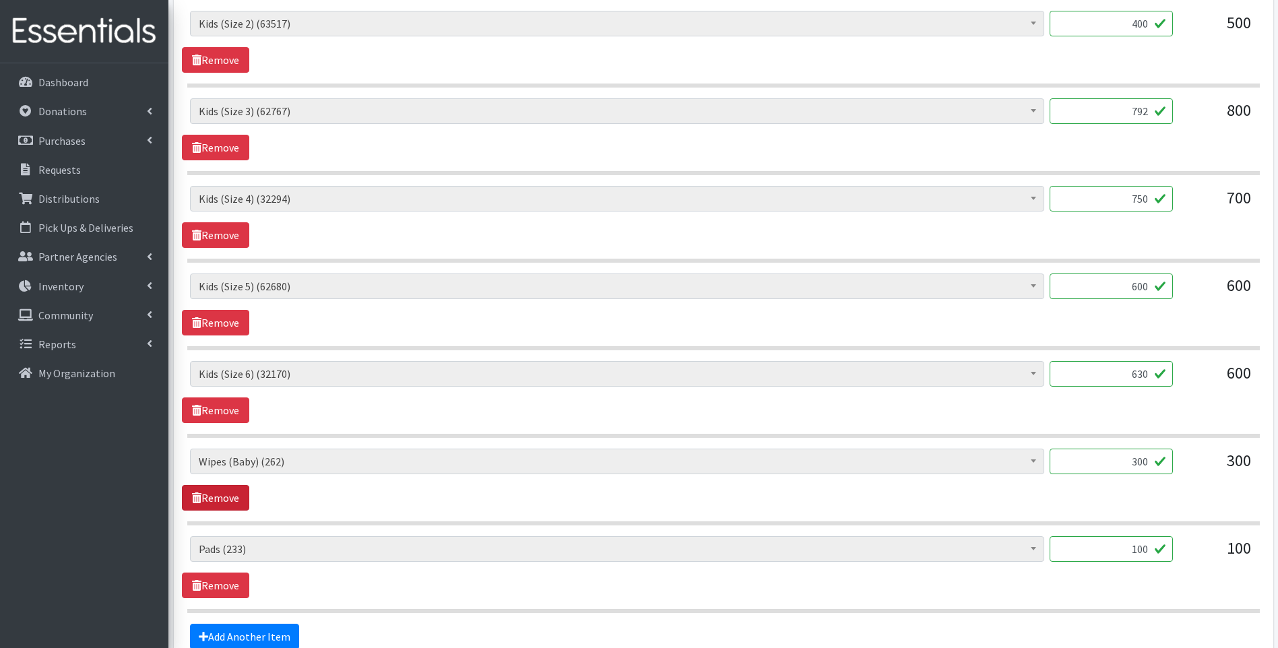
click at [209, 503] on link "Remove" at bounding box center [215, 498] width 67 height 26
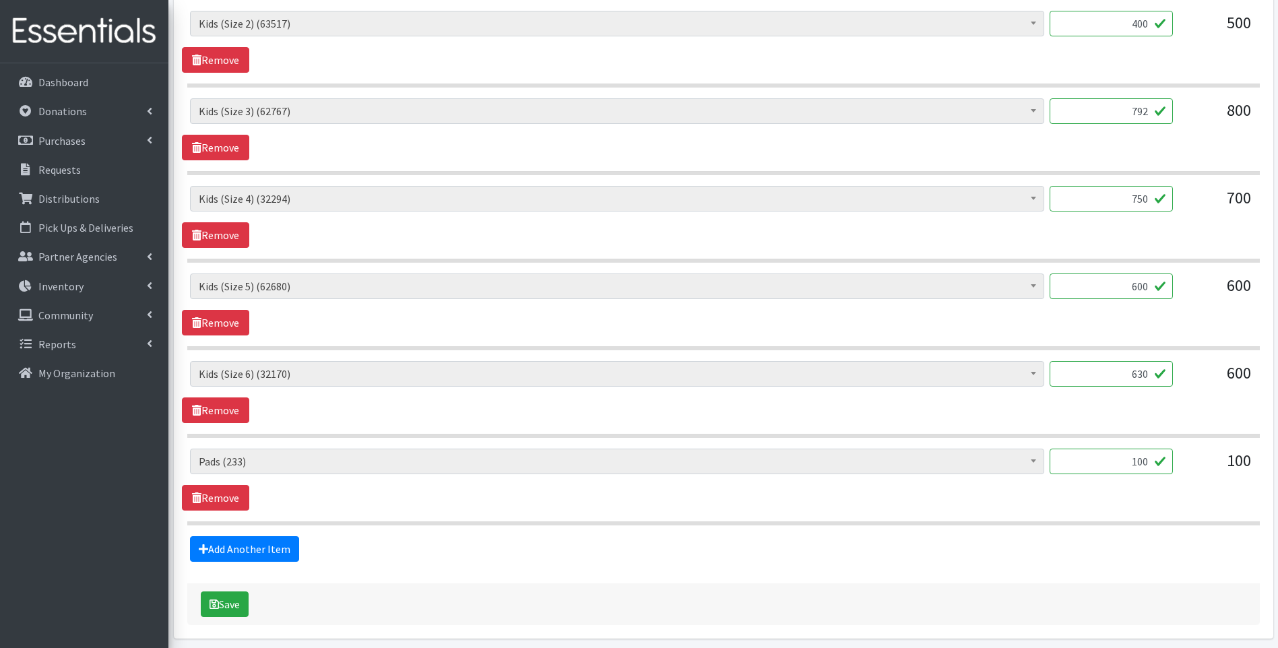
drag, startPoint x: 1151, startPoint y: 457, endPoint x: 1173, endPoint y: 453, distance: 21.9
click at [1173, 453] on div "Baby Food (2626) Blood Pressure Cuff (0) Car Seat (10) Children's Disposable Un…" at bounding box center [723, 467] width 1066 height 36
type input "60"
click at [536, 576] on form "Partner * ACT Abuse Counseling & Treatment Bayshore Fire Department Bonita Spri…" at bounding box center [723, 38] width 1073 height 1174
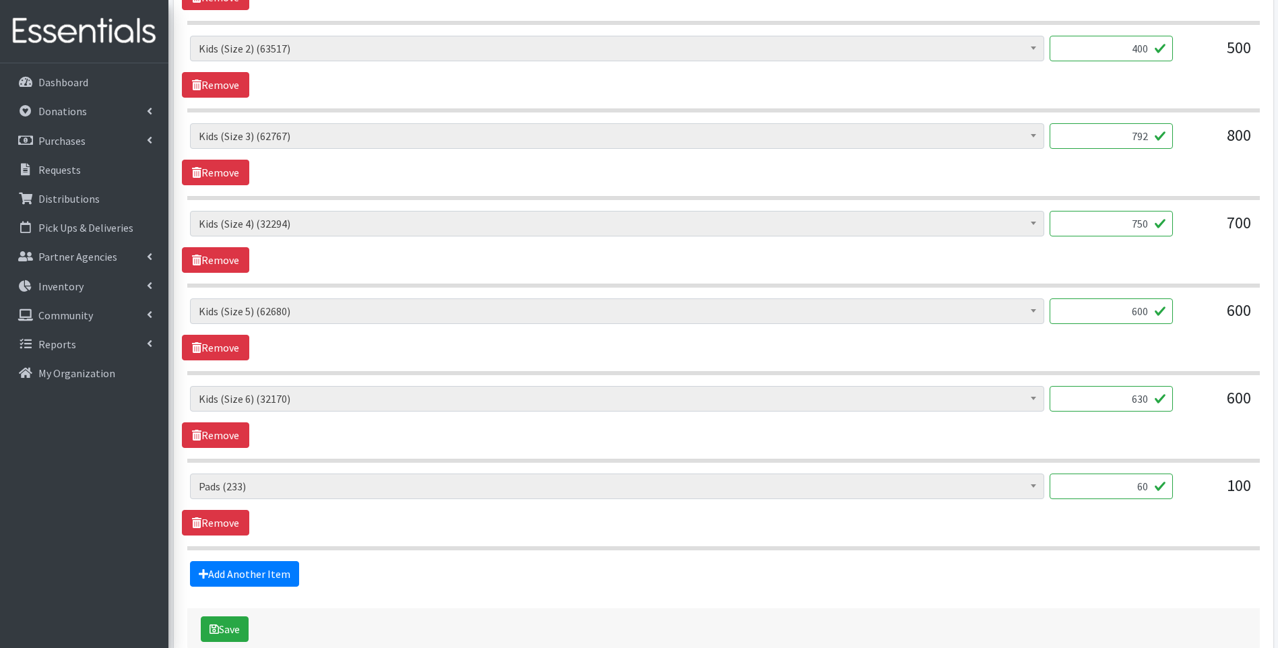
scroll to position [757, 0]
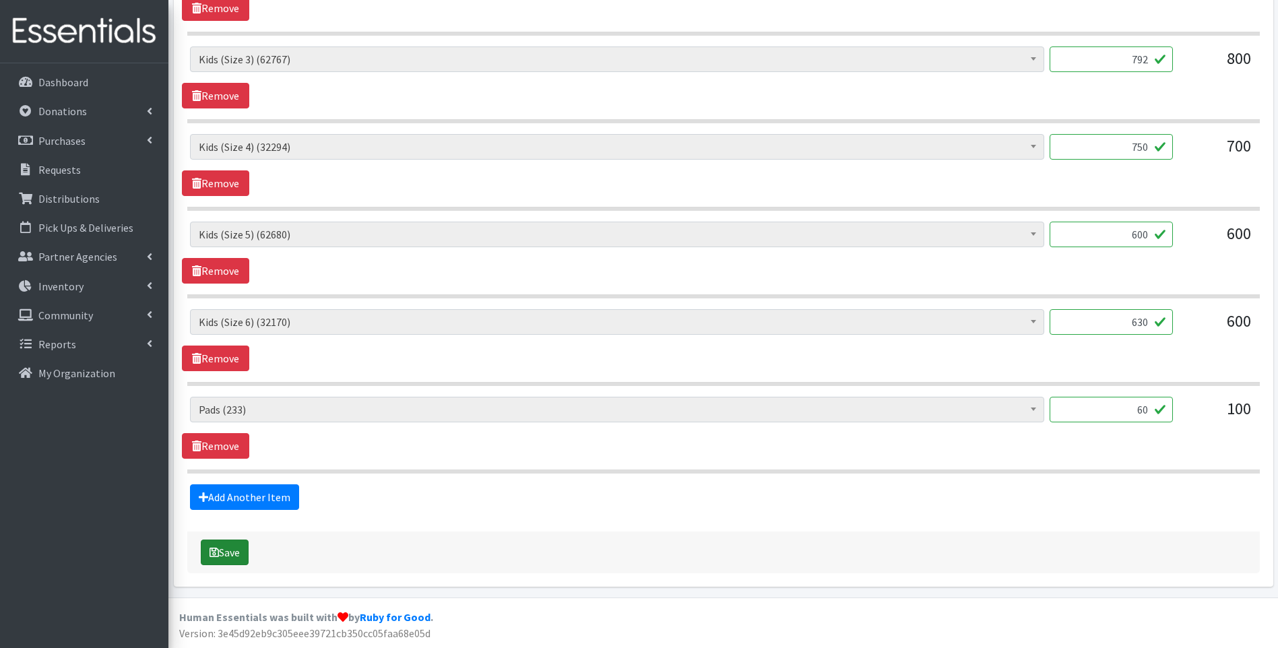
click at [236, 553] on button "Save" at bounding box center [225, 553] width 48 height 26
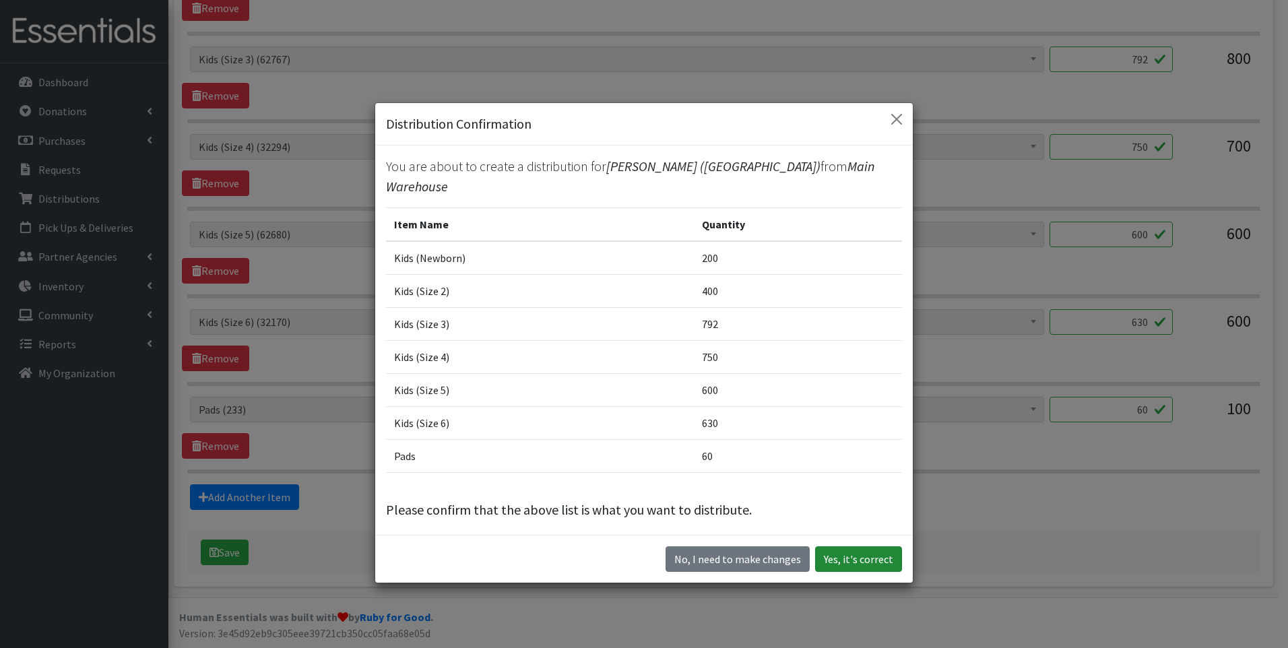
click at [839, 548] on button "Yes, it's correct" at bounding box center [858, 559] width 87 height 26
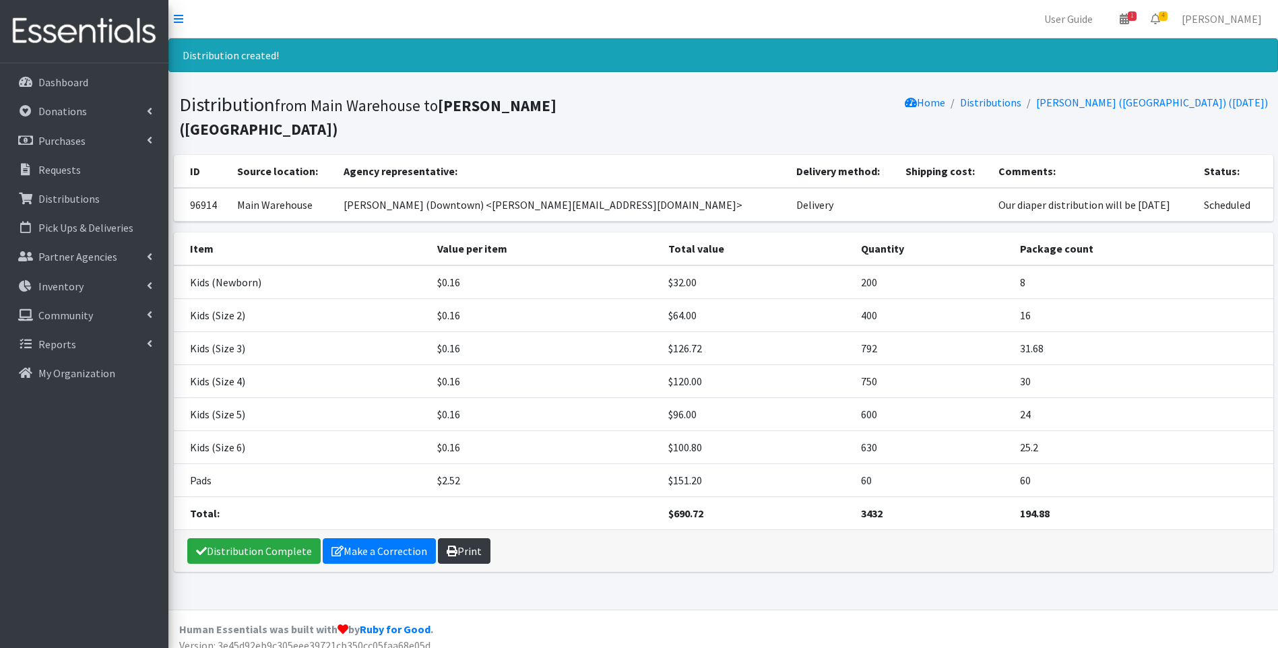
click at [472, 538] on link "Print" at bounding box center [464, 551] width 53 height 26
click at [232, 538] on link "Distribution Complete" at bounding box center [253, 551] width 133 height 26
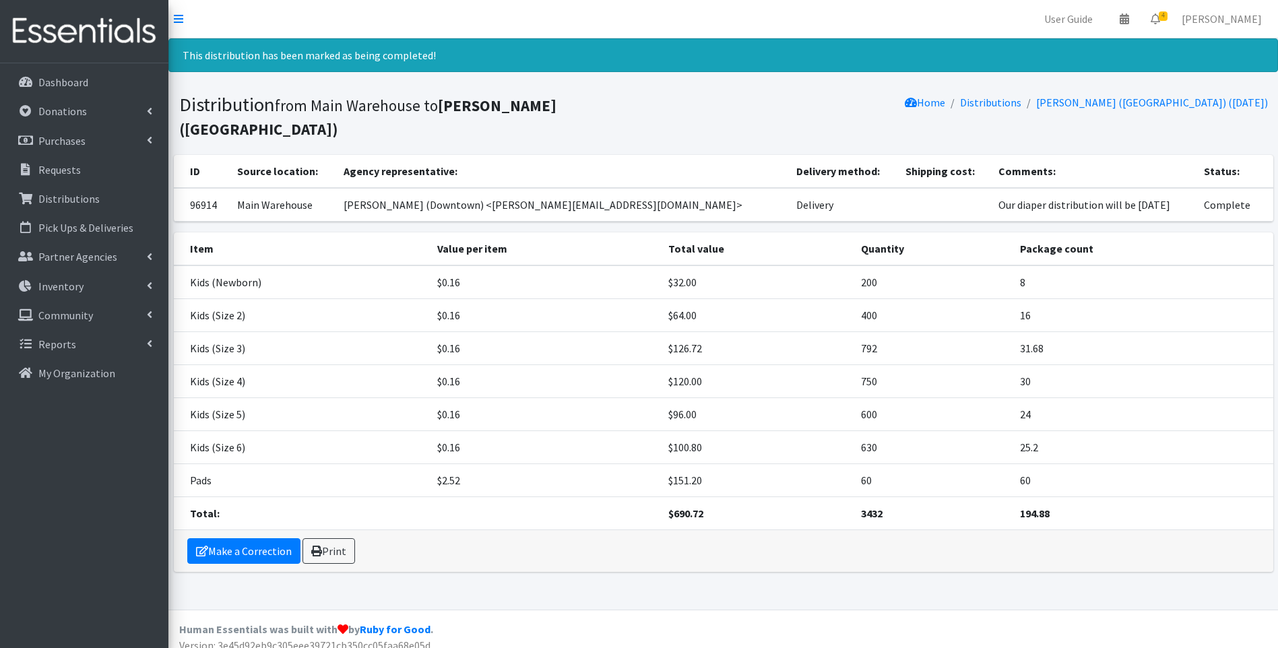
click at [117, 32] on img at bounding box center [84, 31] width 158 height 45
